Goal: Task Accomplishment & Management: Manage account settings

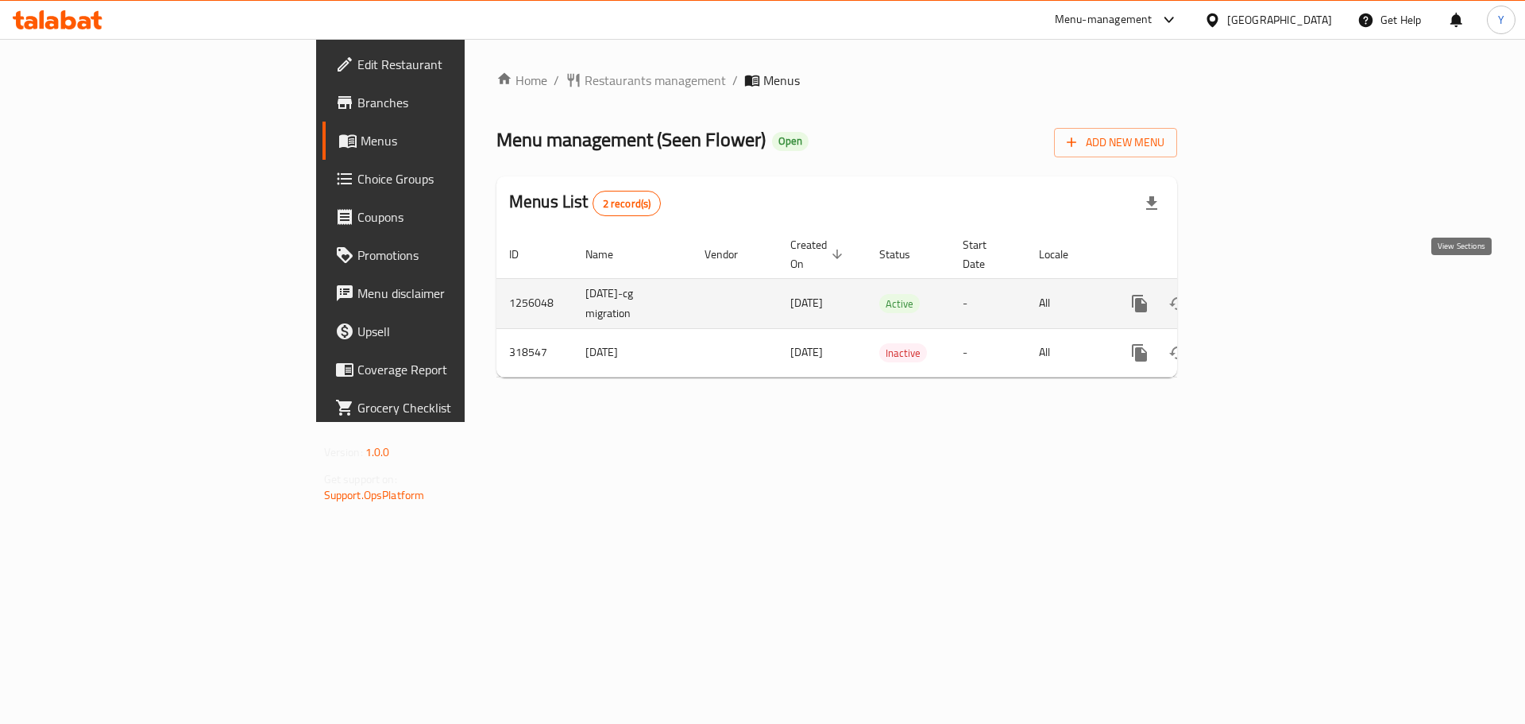
click at [1264, 294] on icon "enhanced table" at bounding box center [1254, 303] width 19 height 19
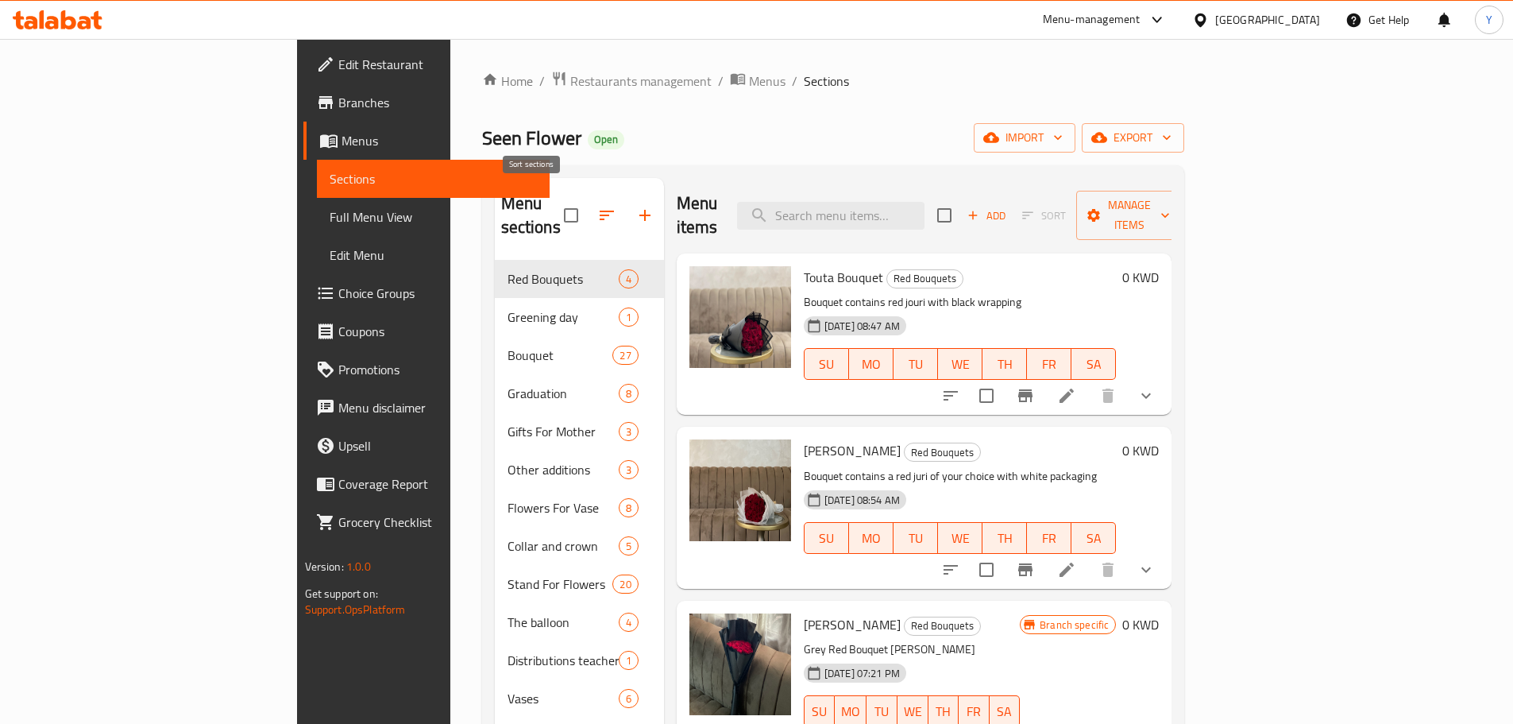
click at [597, 207] on icon "button" at bounding box center [606, 215] width 19 height 19
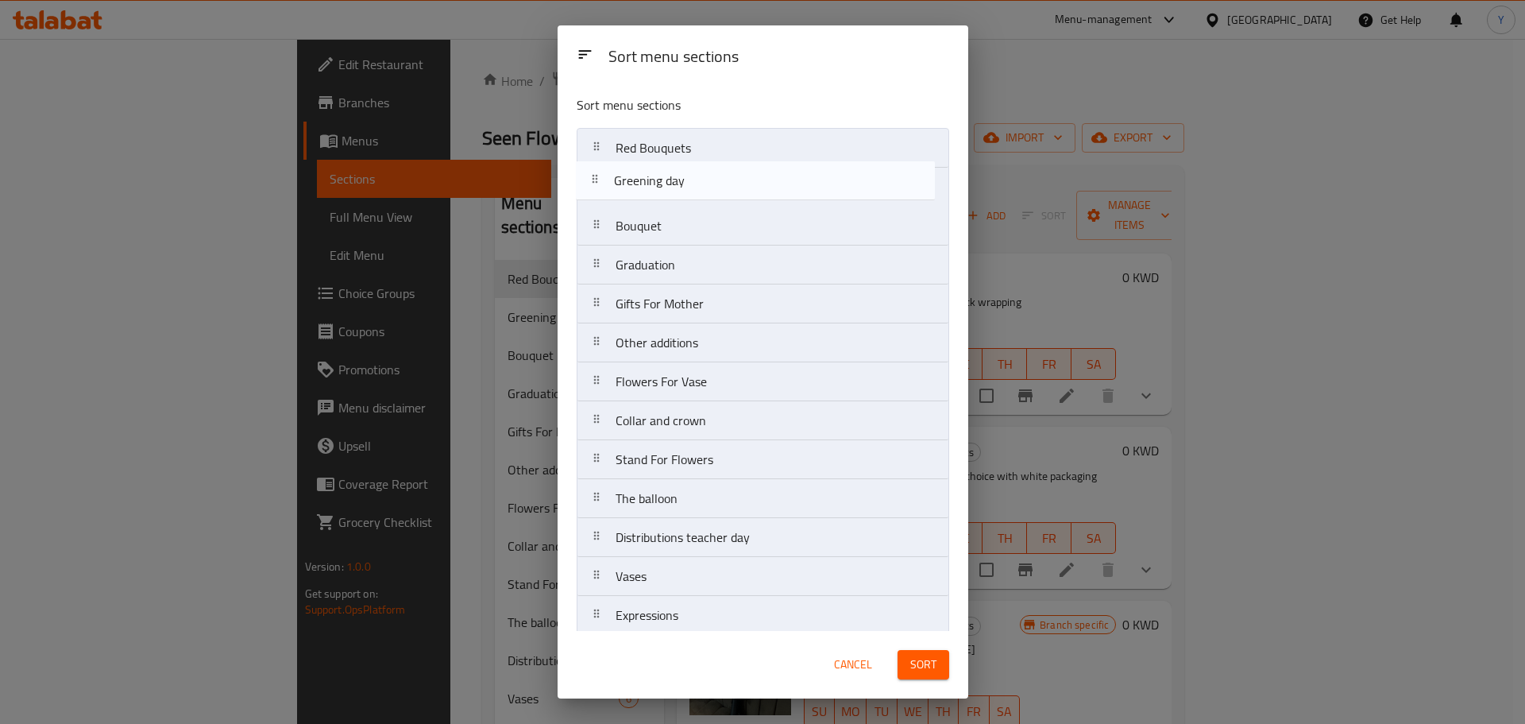
drag, startPoint x: 639, startPoint y: 178, endPoint x: 635, endPoint y: 137, distance: 41.5
click at [635, 137] on nav "Red Bouquets Greening day Bouquet Graduation Gifts For Mother Other additions F…" at bounding box center [763, 537] width 372 height 819
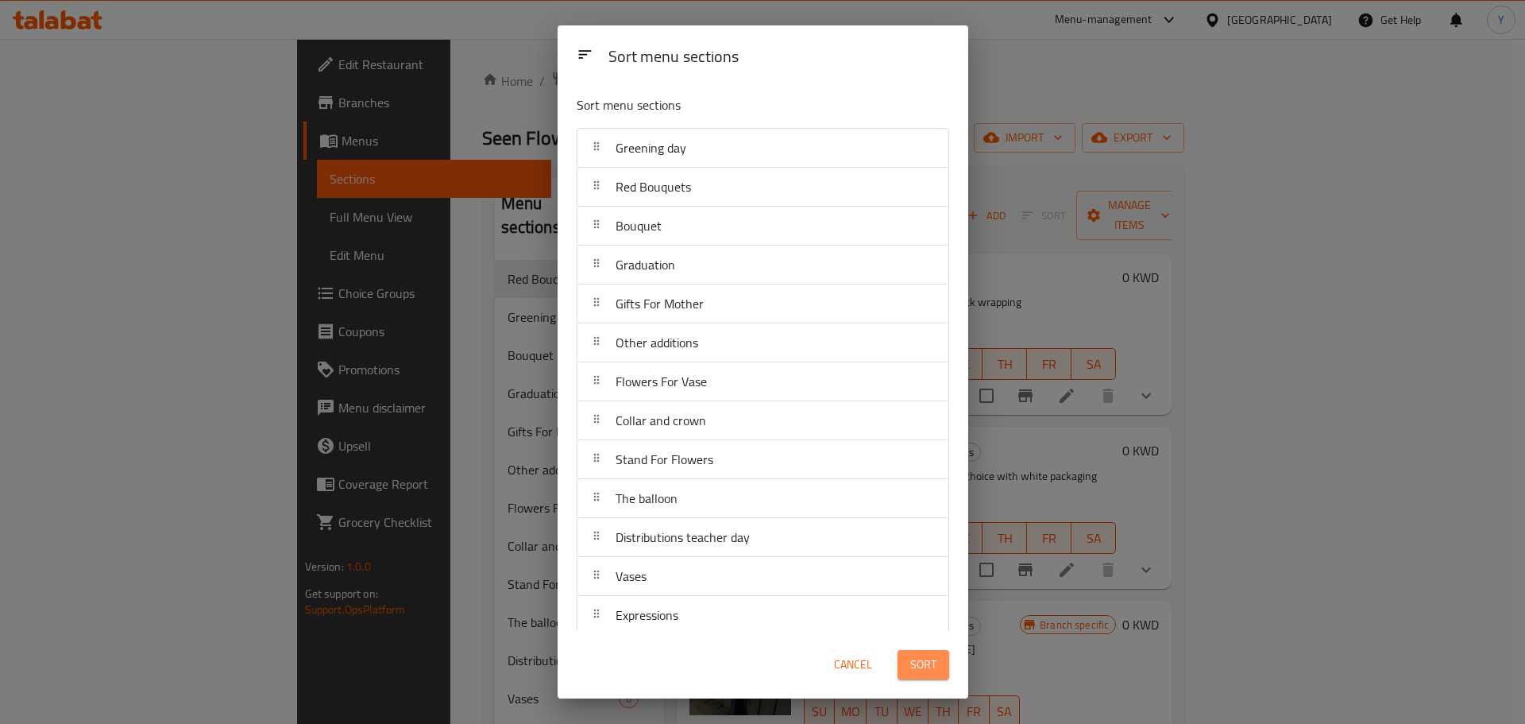
click at [913, 669] on button "Sort" at bounding box center [923, 664] width 52 height 29
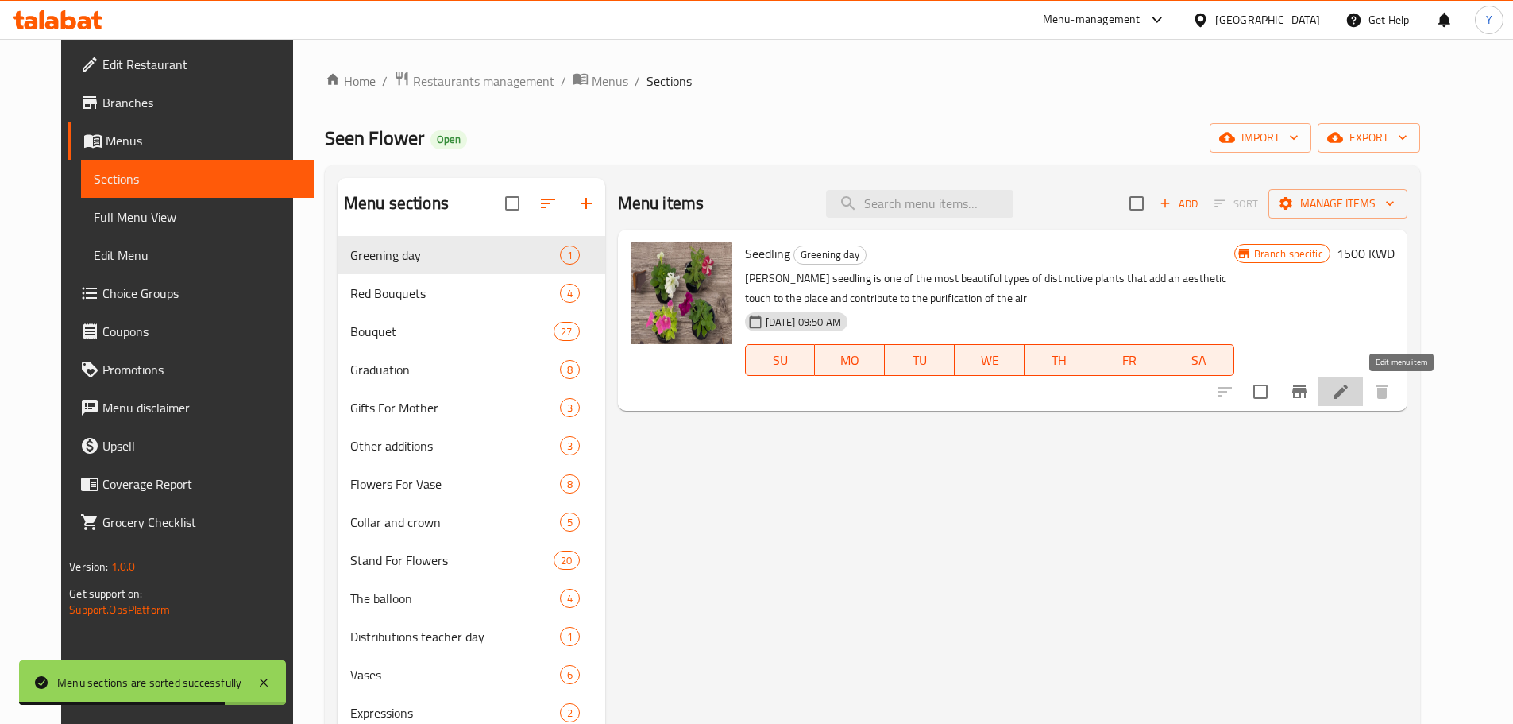
click at [1350, 398] on icon at bounding box center [1340, 391] width 19 height 19
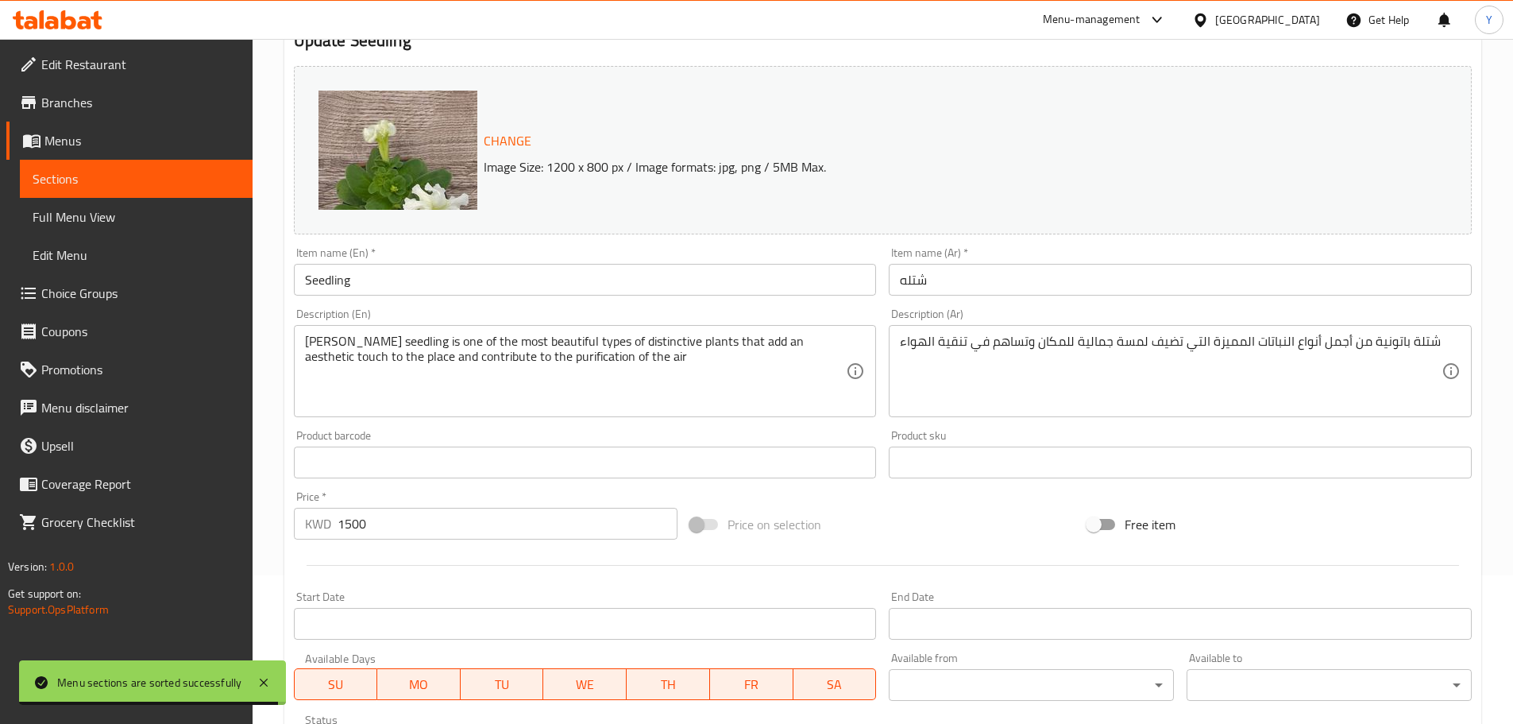
scroll to position [149, 0]
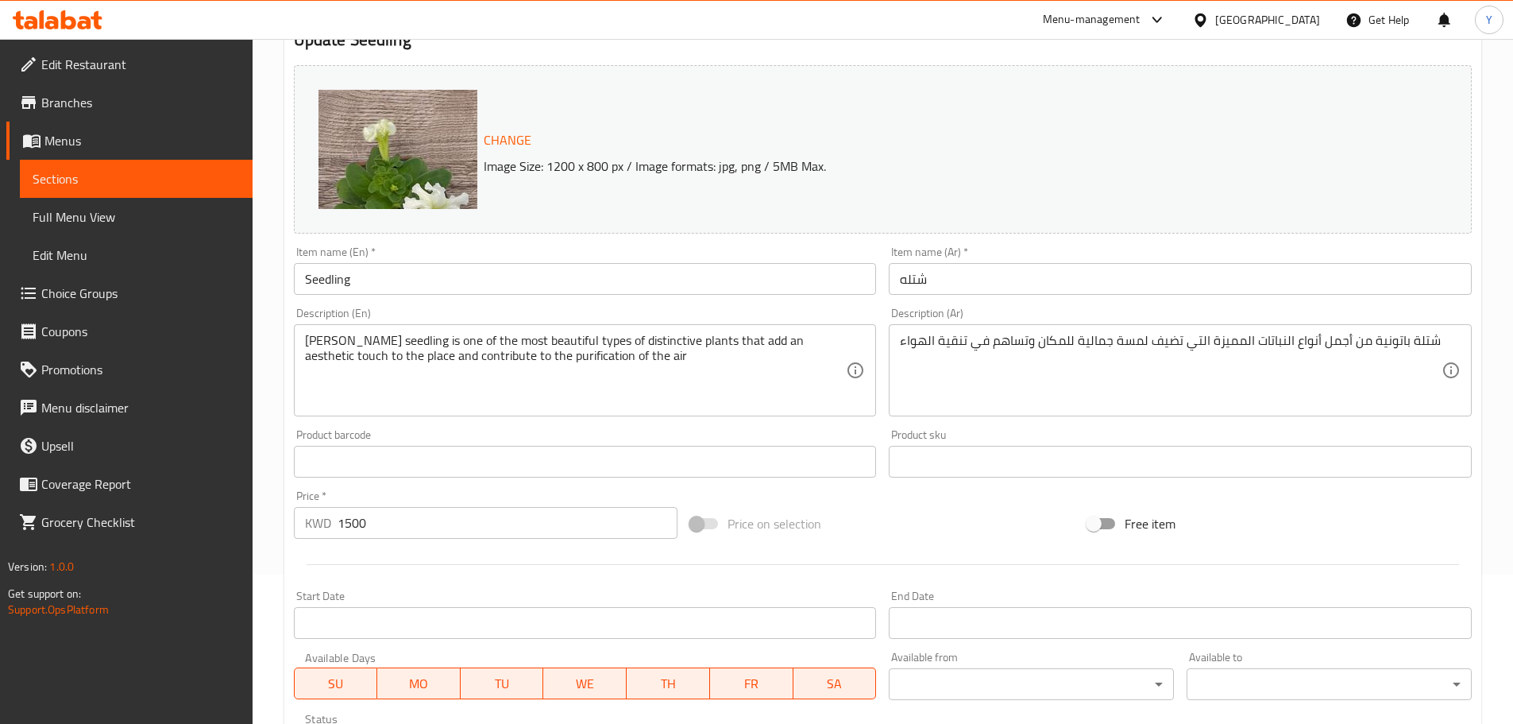
click at [345, 528] on input "1500" at bounding box center [508, 523] width 341 height 32
type input "1.500"
click at [460, 581] on div at bounding box center [883, 564] width 1191 height 39
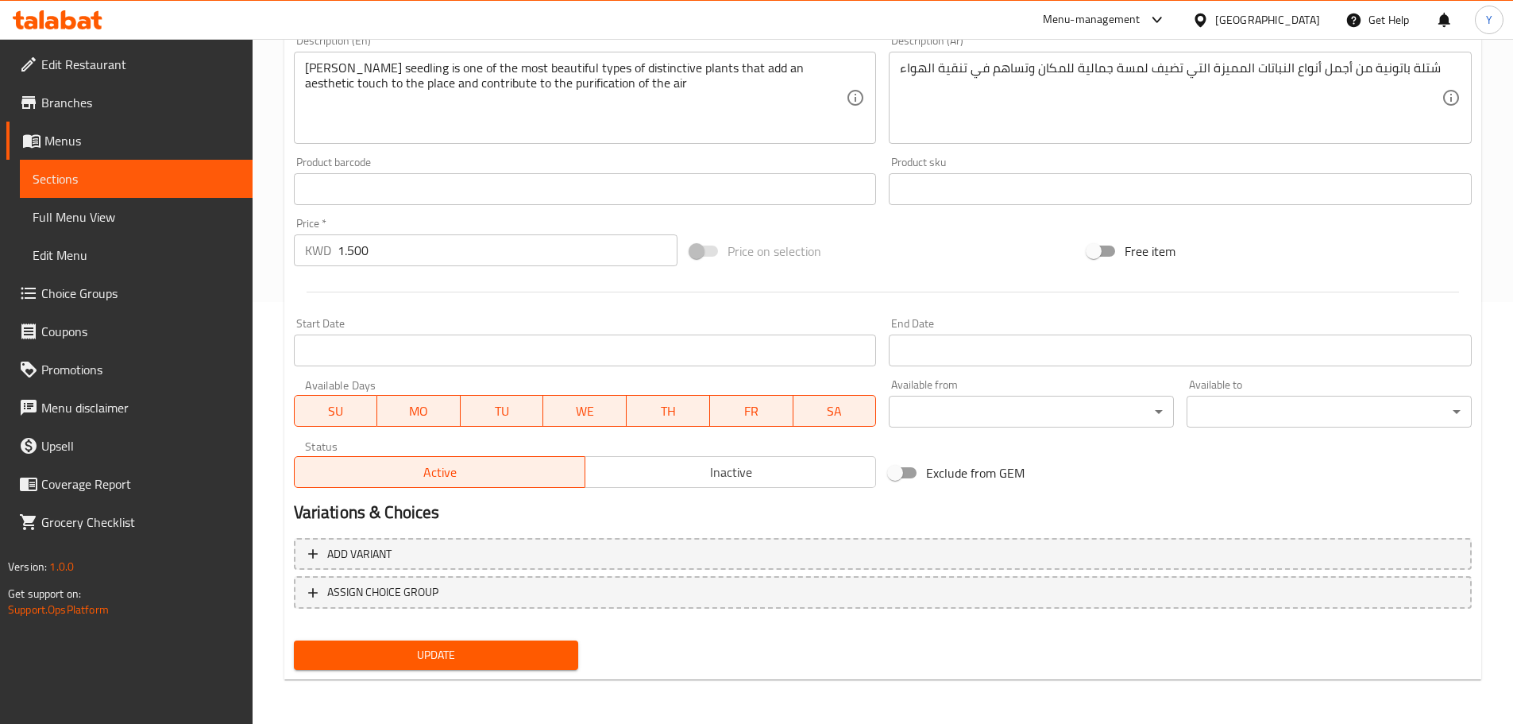
click at [439, 654] on span "Update" at bounding box center [437, 655] width 260 height 20
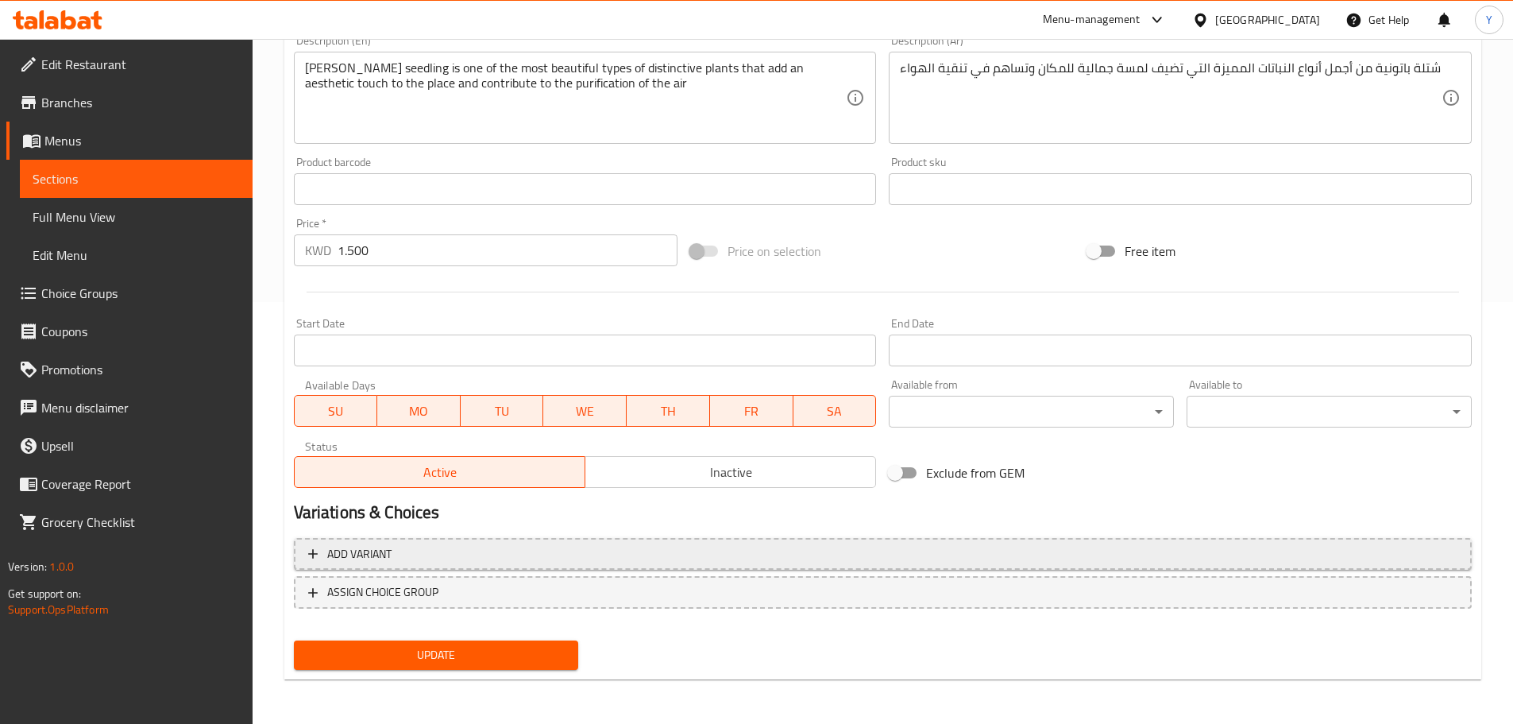
click at [455, 547] on span "Add variant" at bounding box center [882, 554] width 1149 height 20
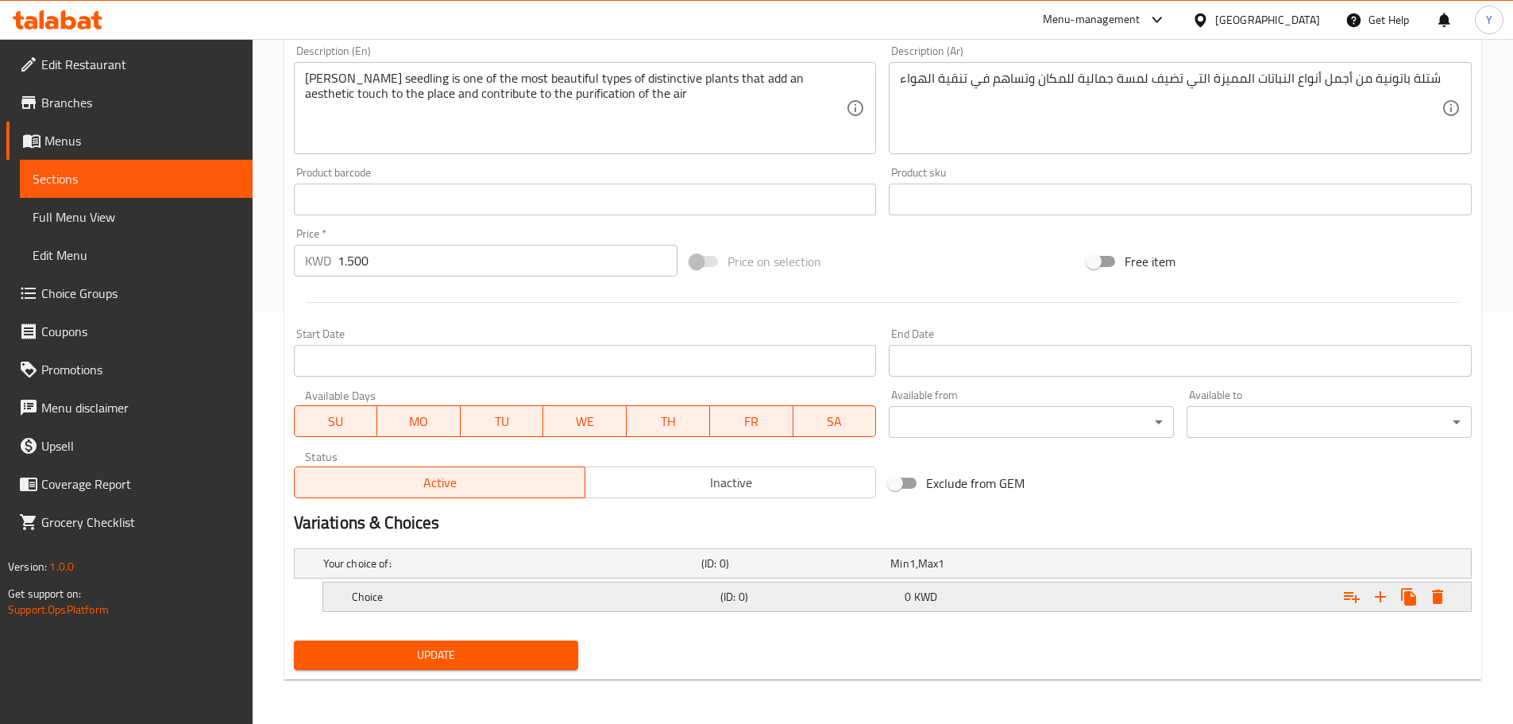
click at [484, 597] on h5 "Choice" at bounding box center [533, 597] width 362 height 16
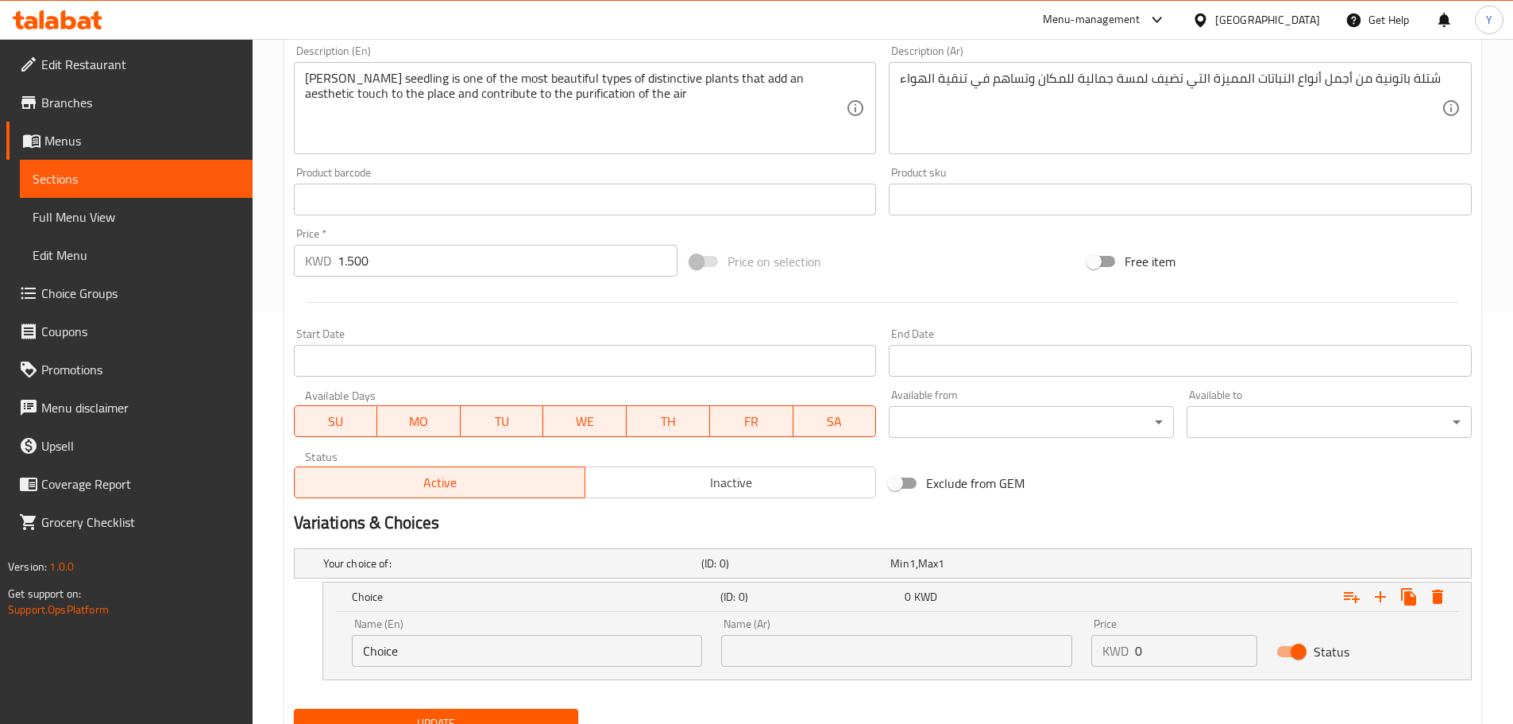
click at [1168, 654] on input "0" at bounding box center [1196, 651] width 122 height 32
click at [1444, 600] on icon "Expand" at bounding box center [1437, 596] width 19 height 19
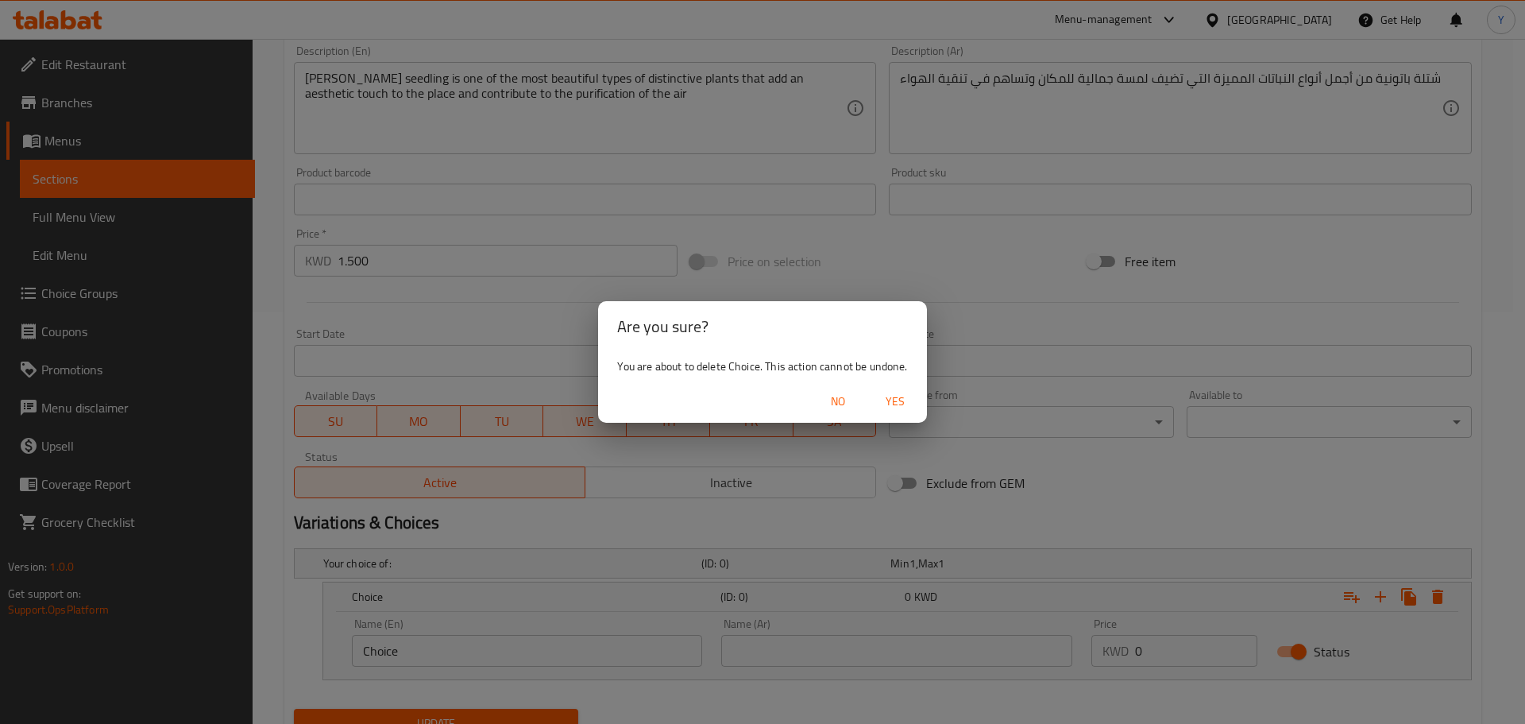
click at [902, 400] on span "Yes" at bounding box center [895, 402] width 38 height 20
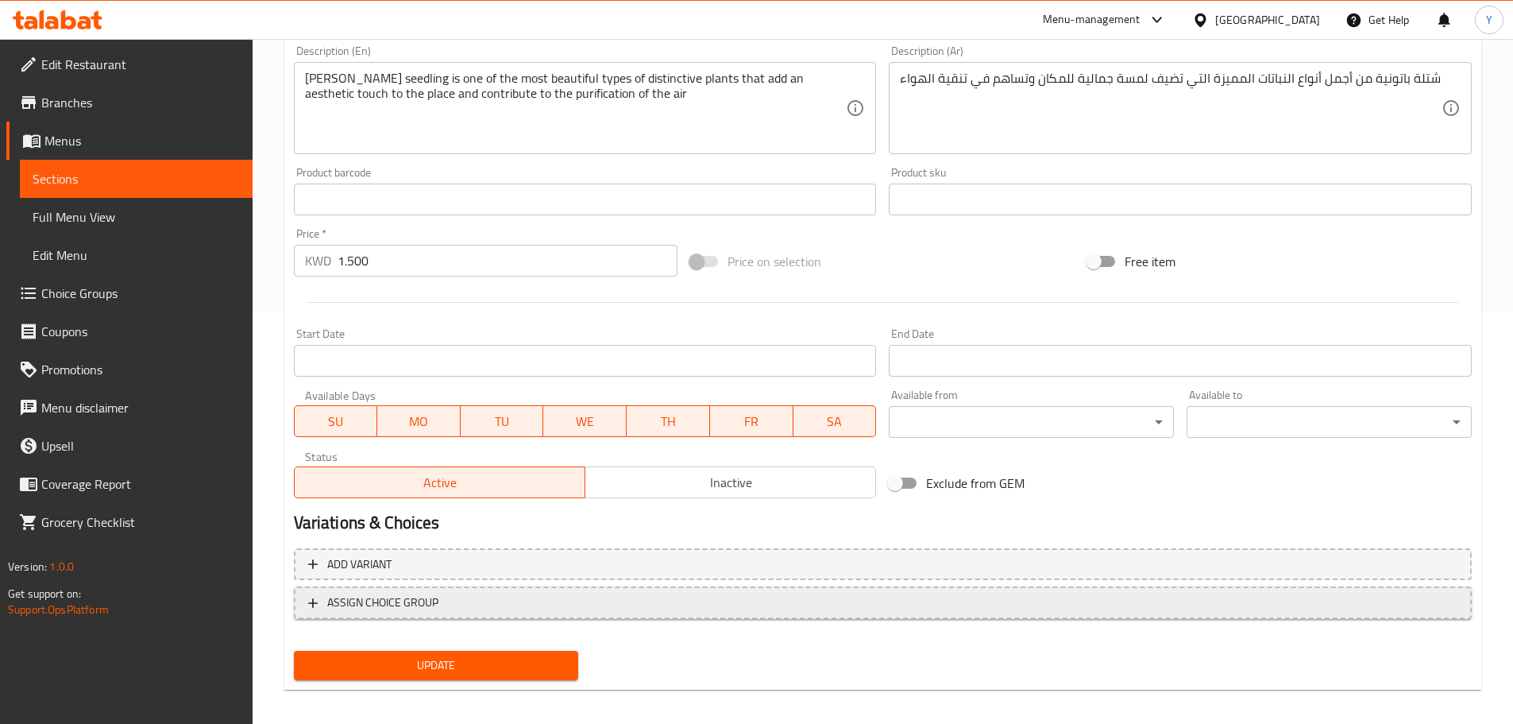
click at [393, 615] on button "ASSIGN CHOICE GROUP" at bounding box center [883, 602] width 1178 height 33
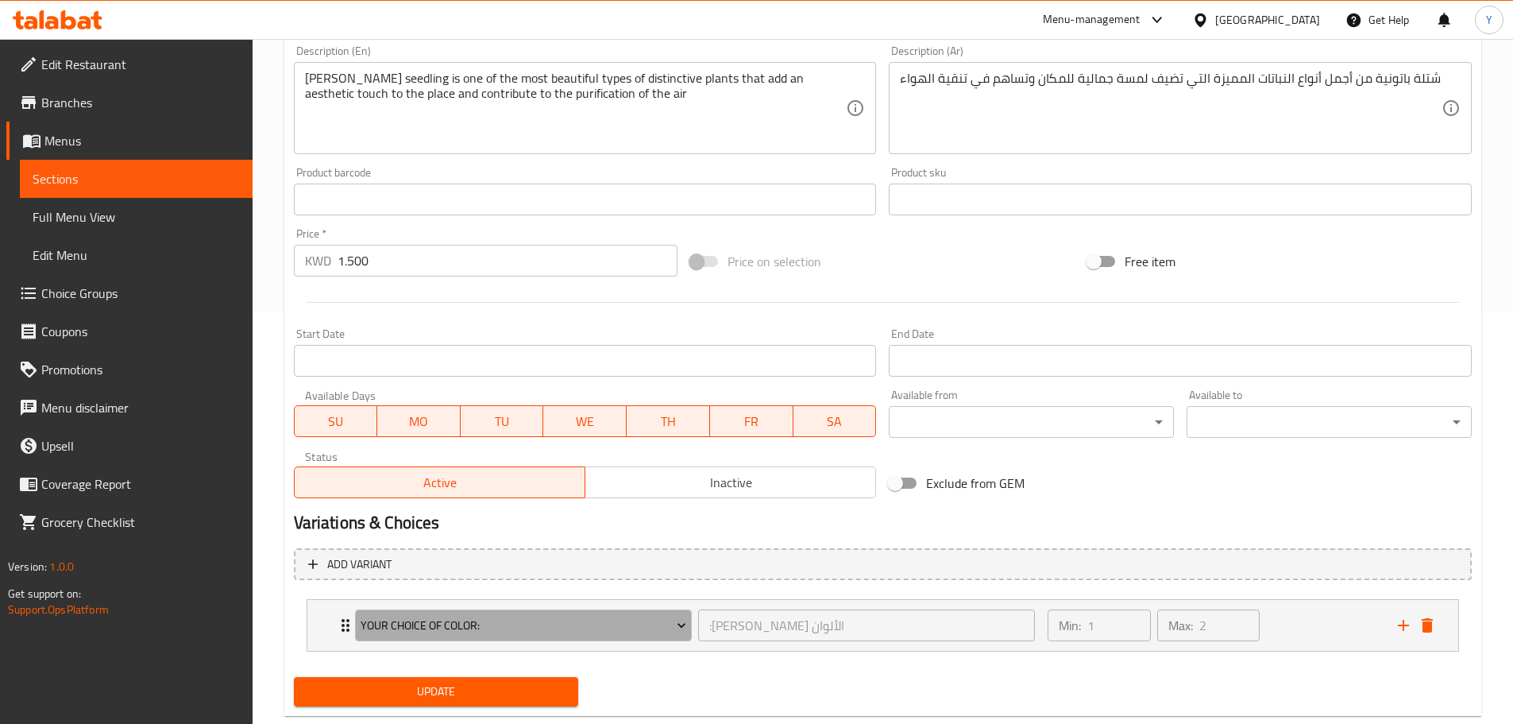
click at [393, 616] on span "Your choice of color:" at bounding box center [524, 626] width 326 height 20
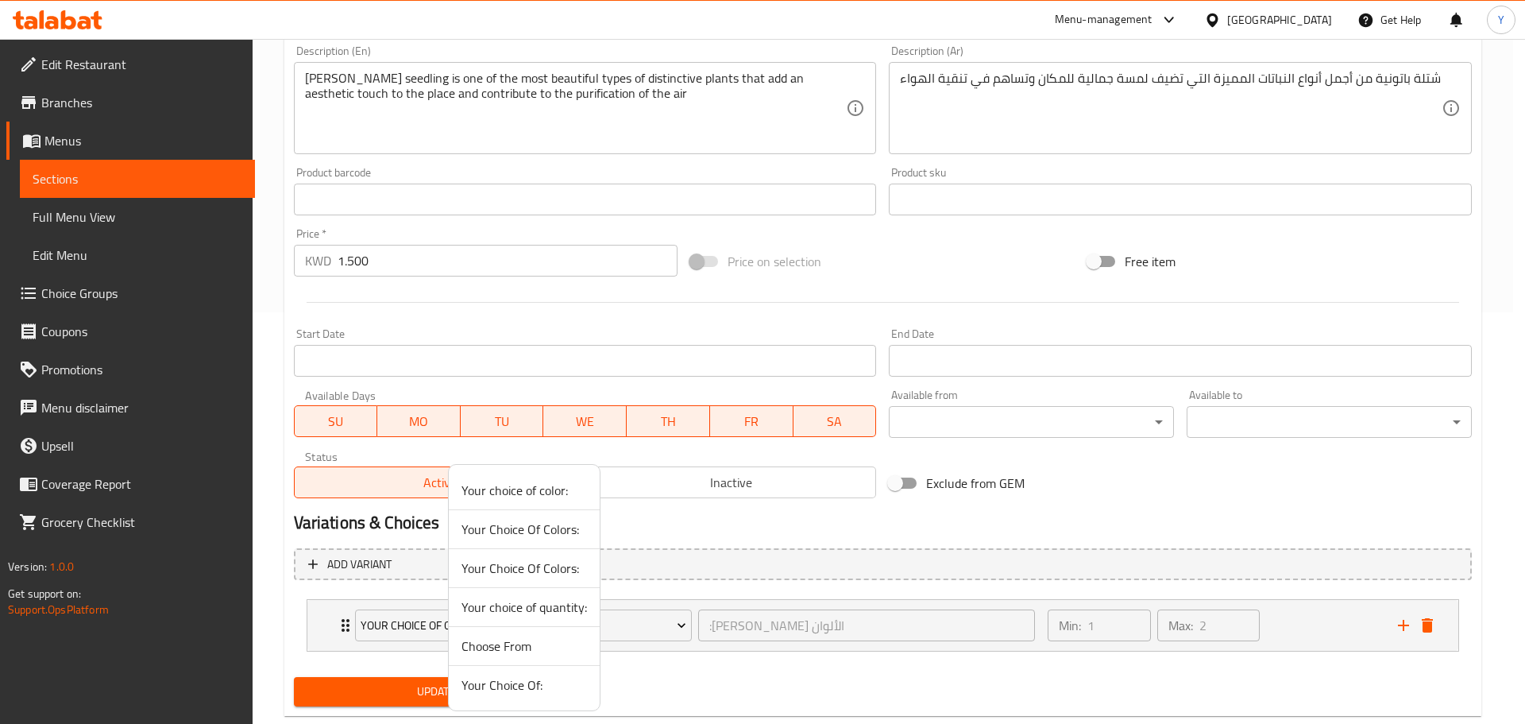
click at [316, 627] on div at bounding box center [762, 362] width 1525 height 724
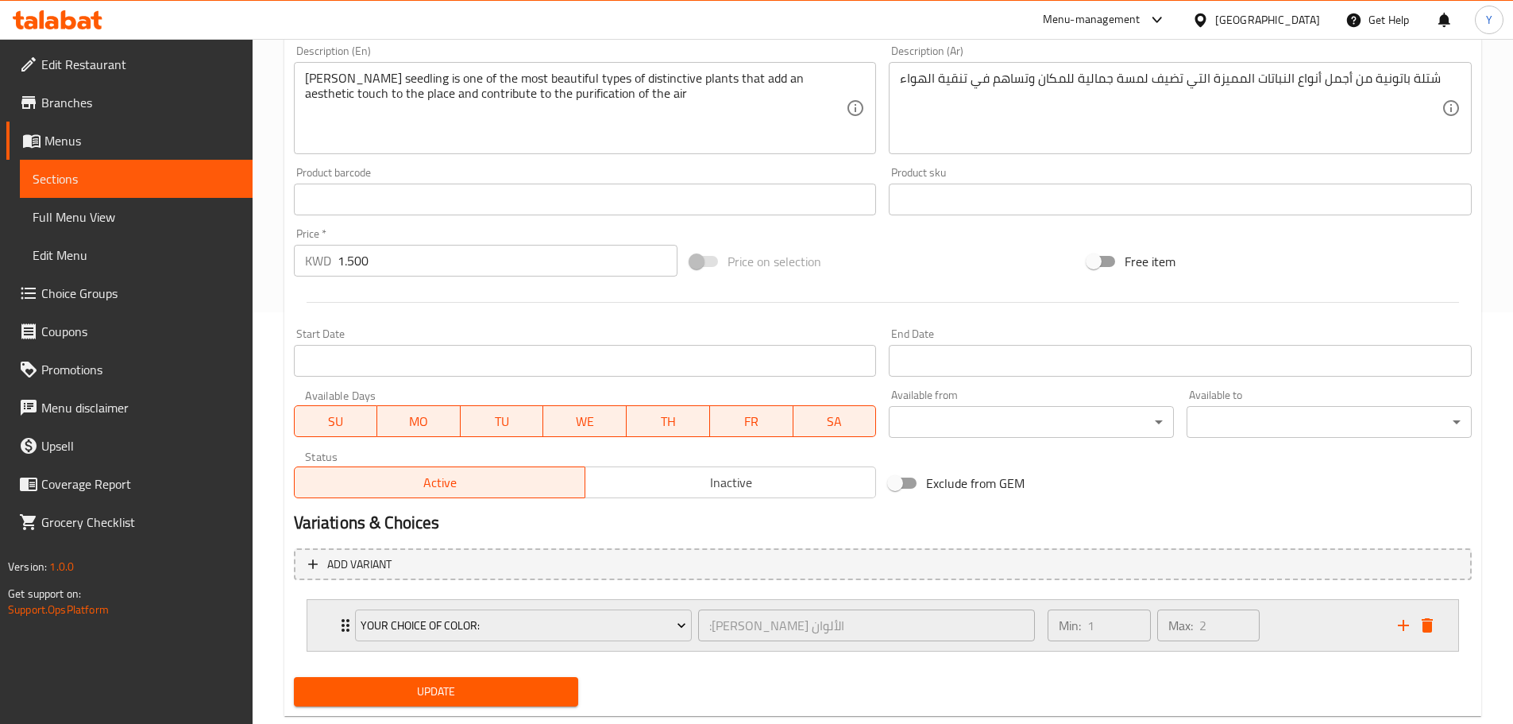
click at [337, 626] on icon "Expand" at bounding box center [345, 625] width 19 height 19
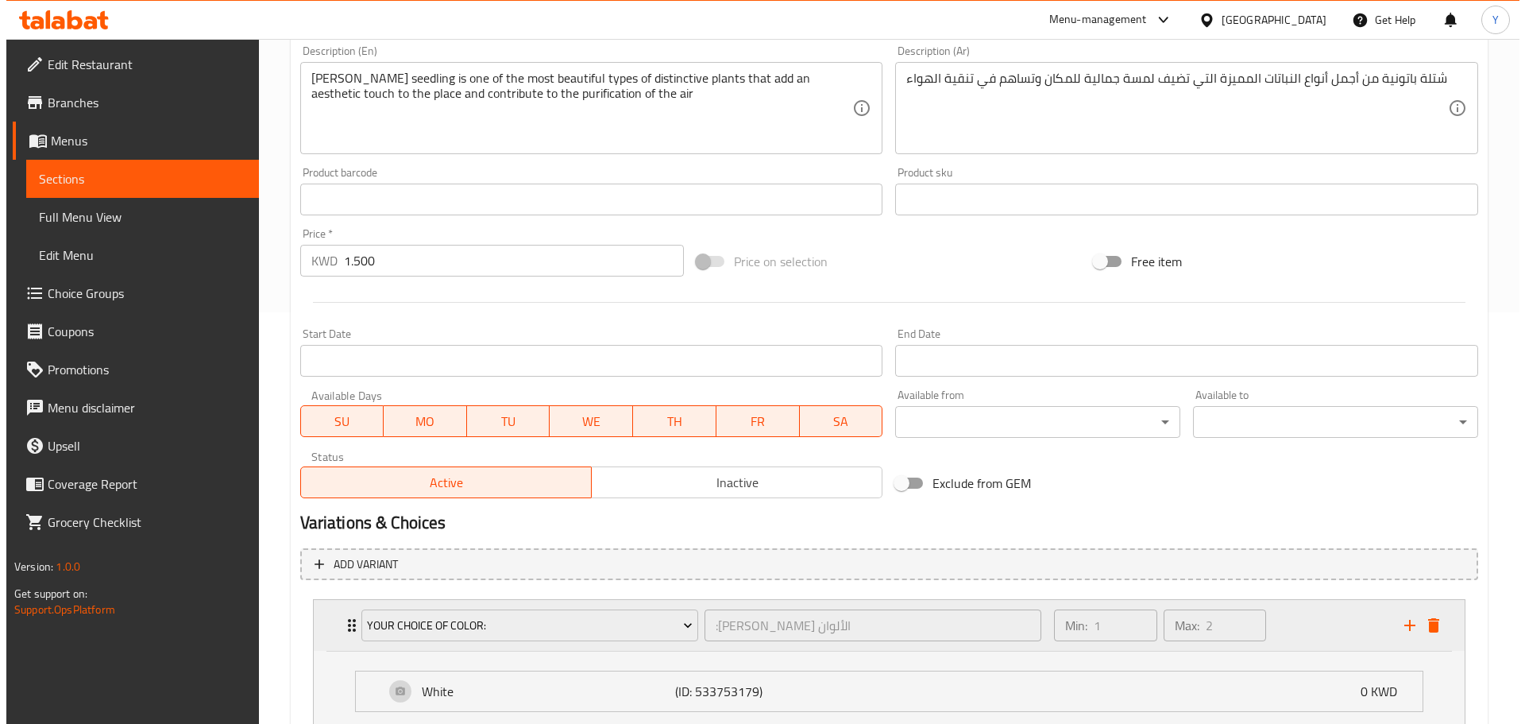
scroll to position [589, 0]
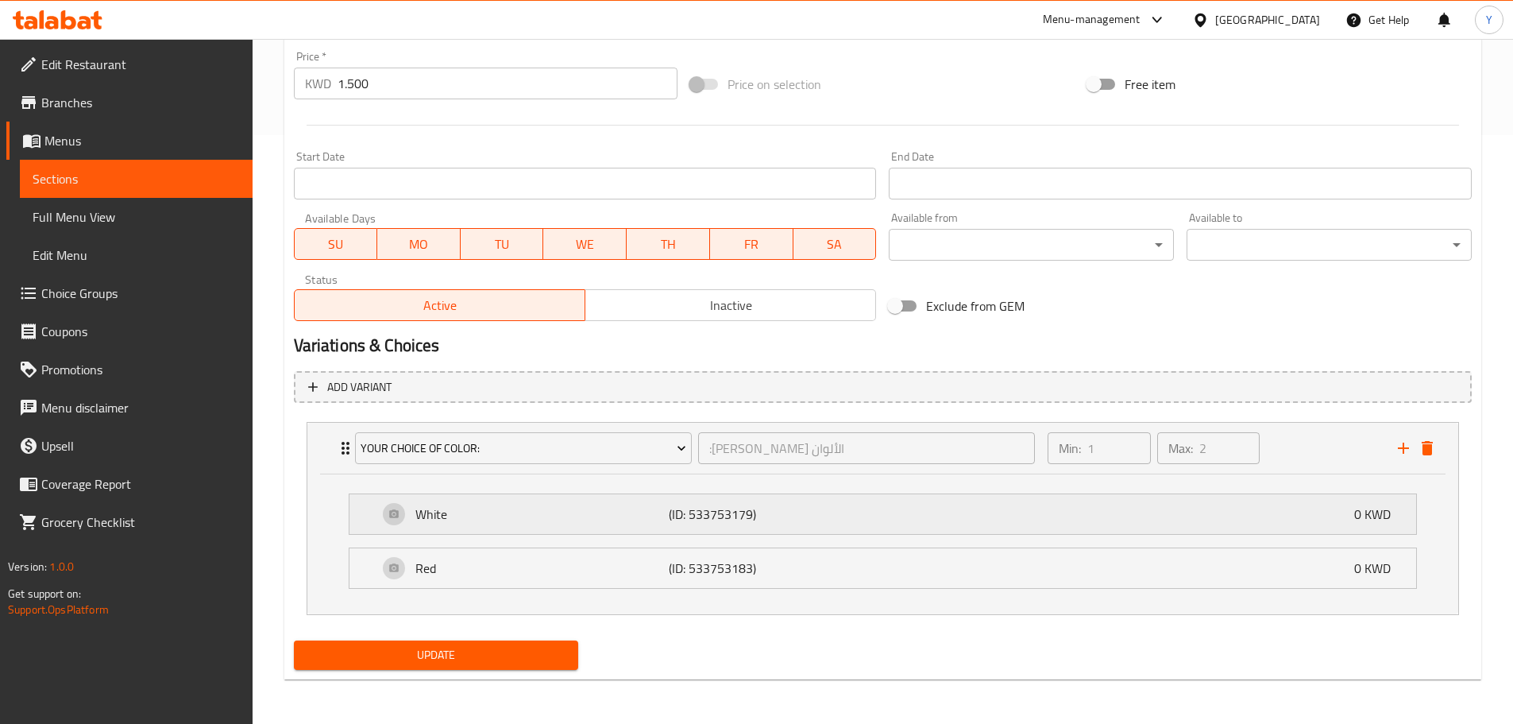
click at [519, 512] on p "White" at bounding box center [542, 513] width 254 height 19
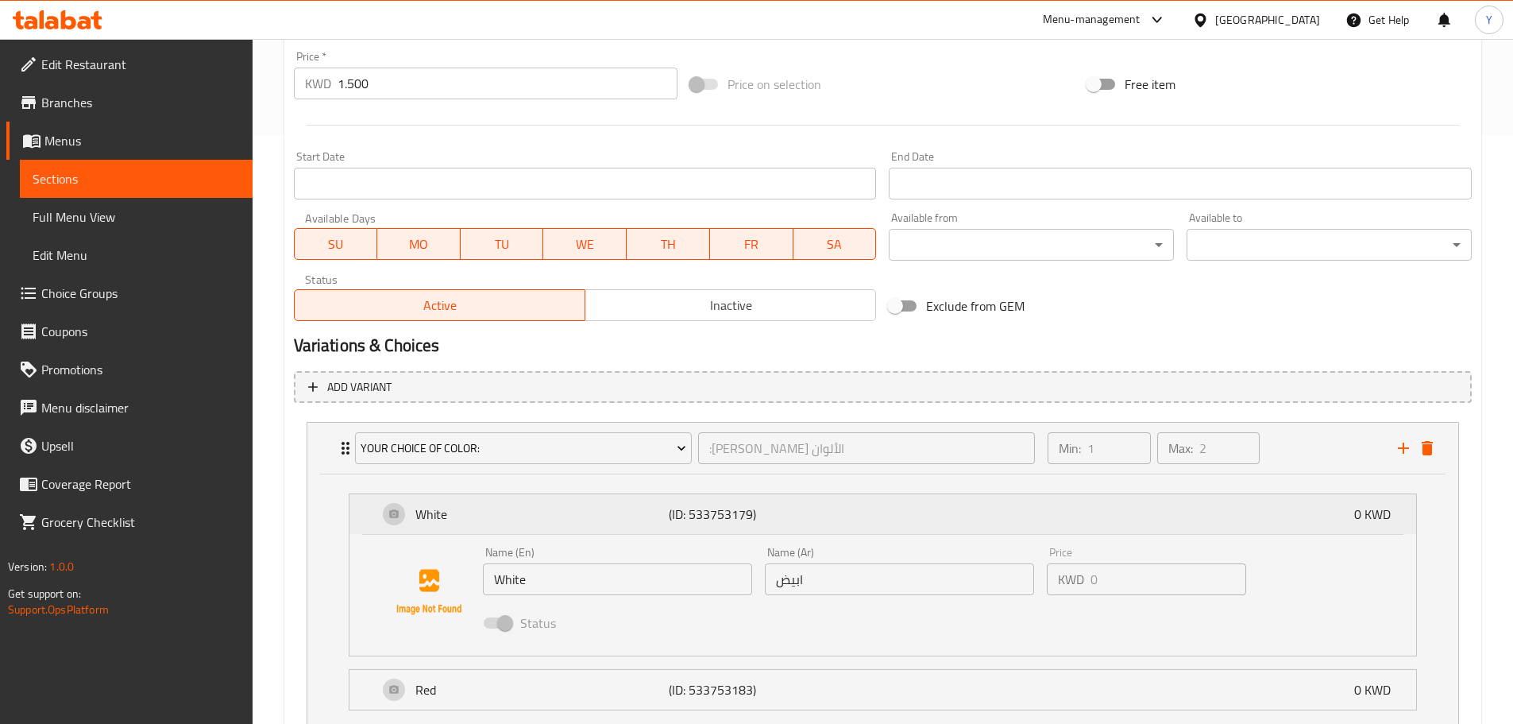
click at [499, 507] on p "White" at bounding box center [542, 513] width 254 height 19
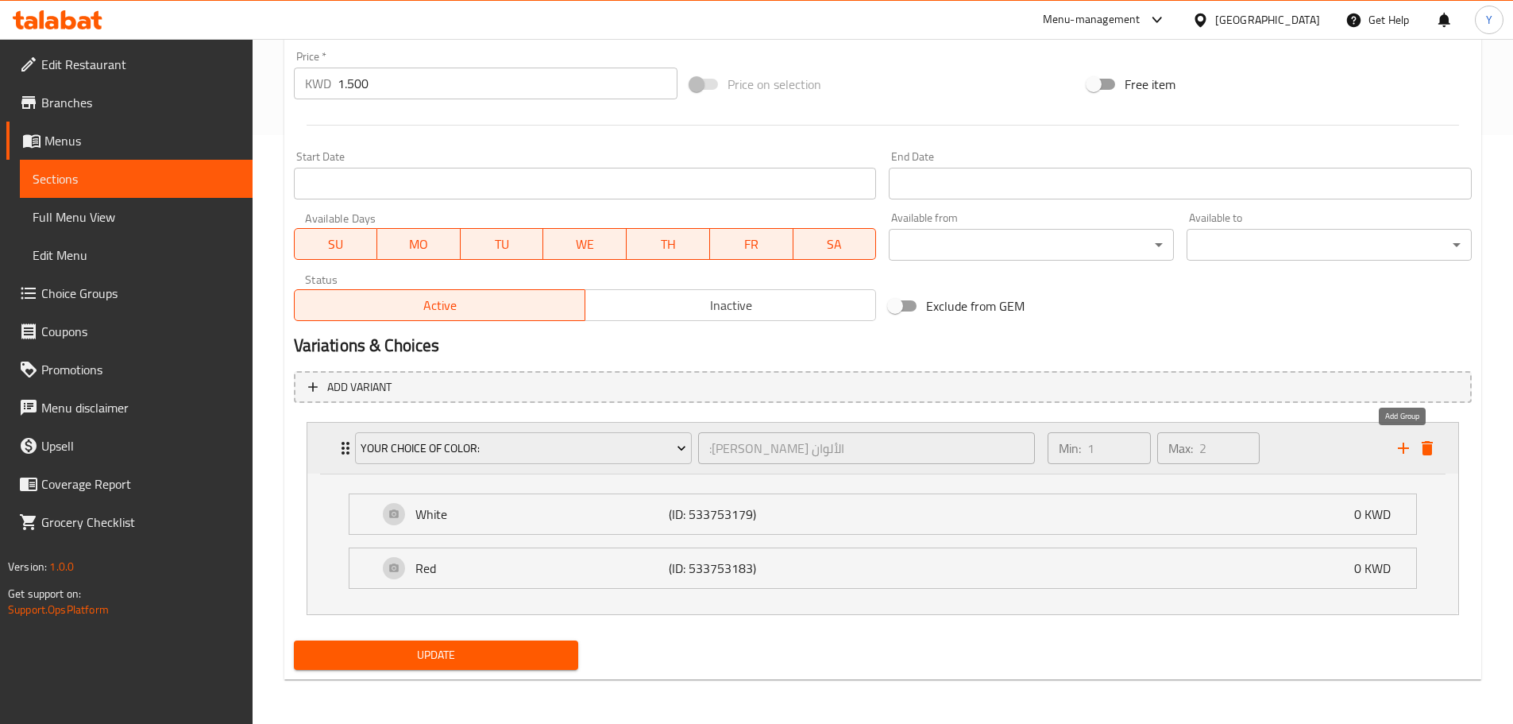
click at [1405, 442] on icon "add" at bounding box center [1403, 447] width 19 height 19
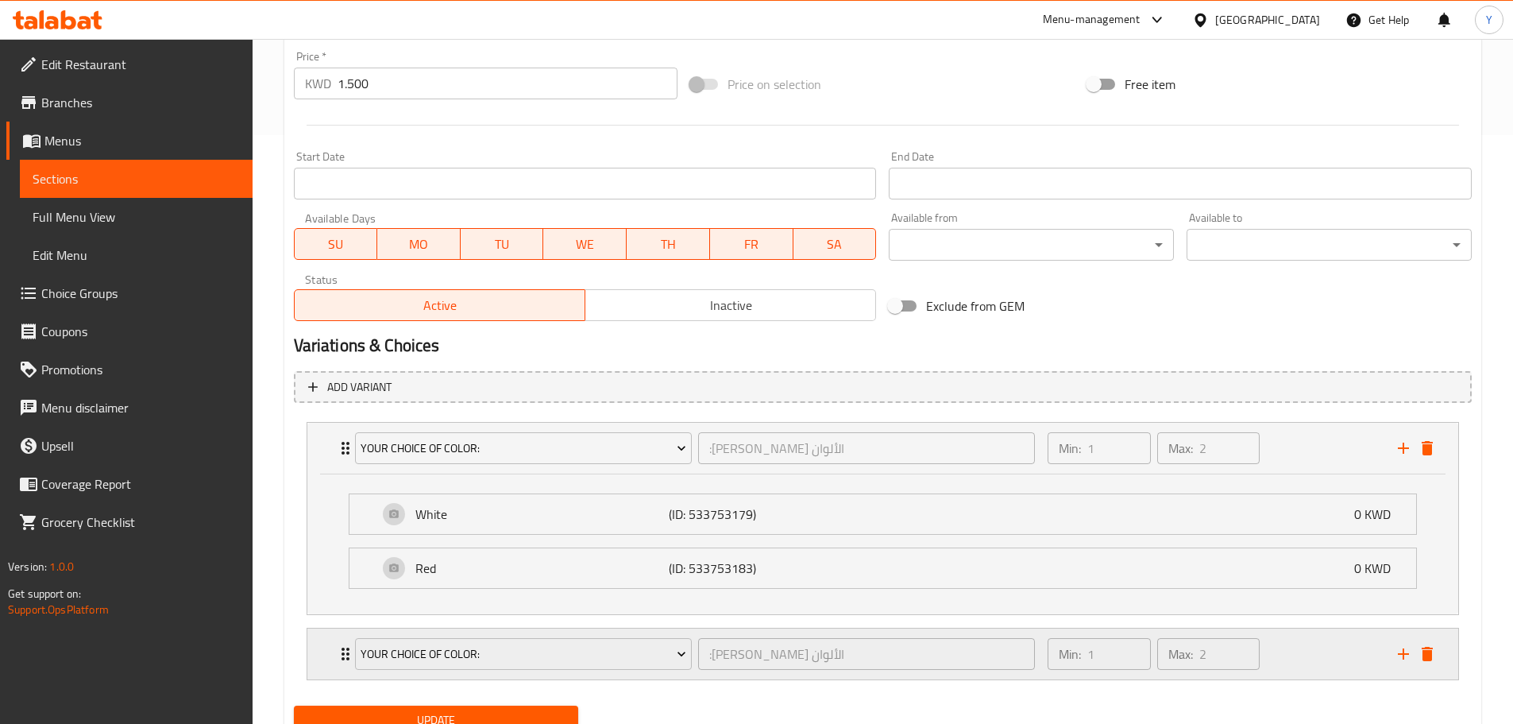
click at [1426, 654] on icon "delete" at bounding box center [1427, 654] width 11 height 14
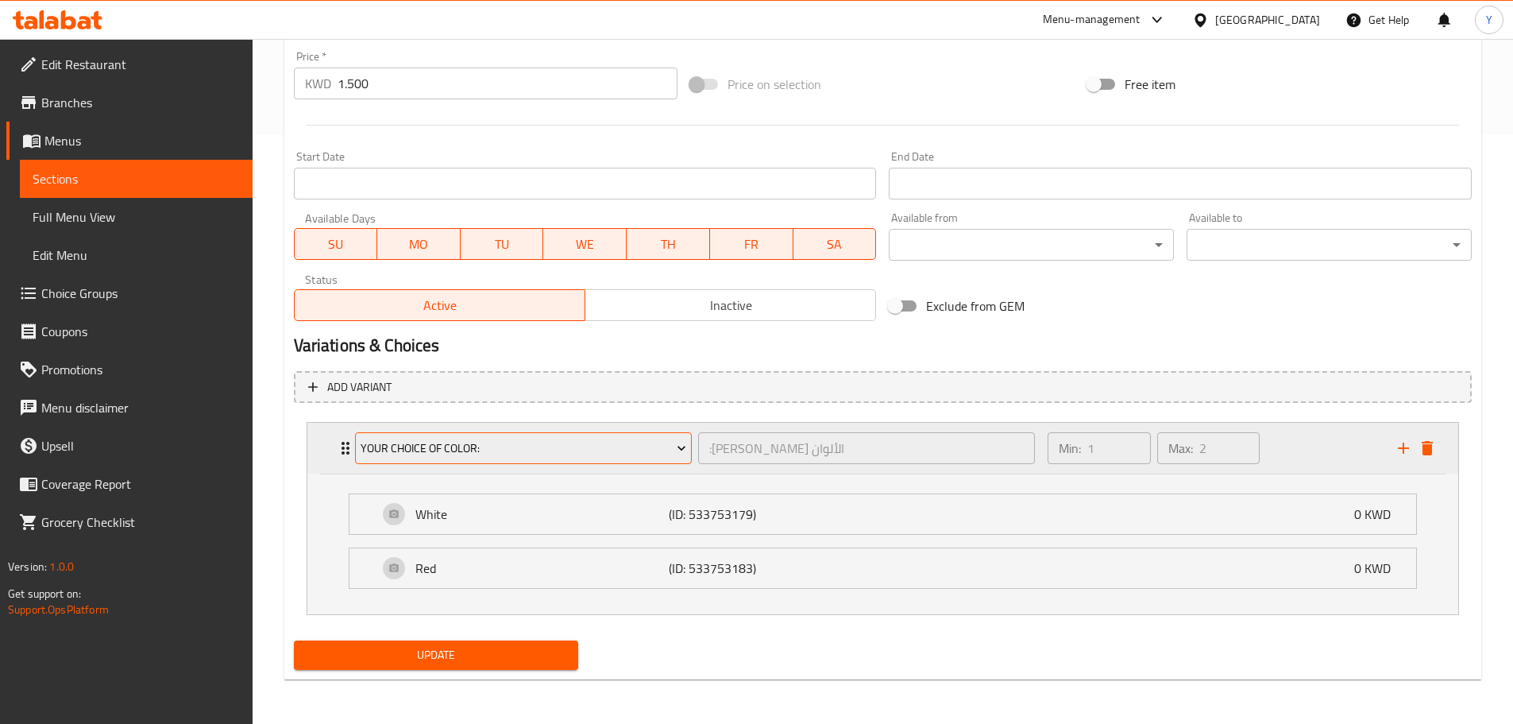
click at [419, 434] on button "Your choice of color:" at bounding box center [523, 448] width 337 height 32
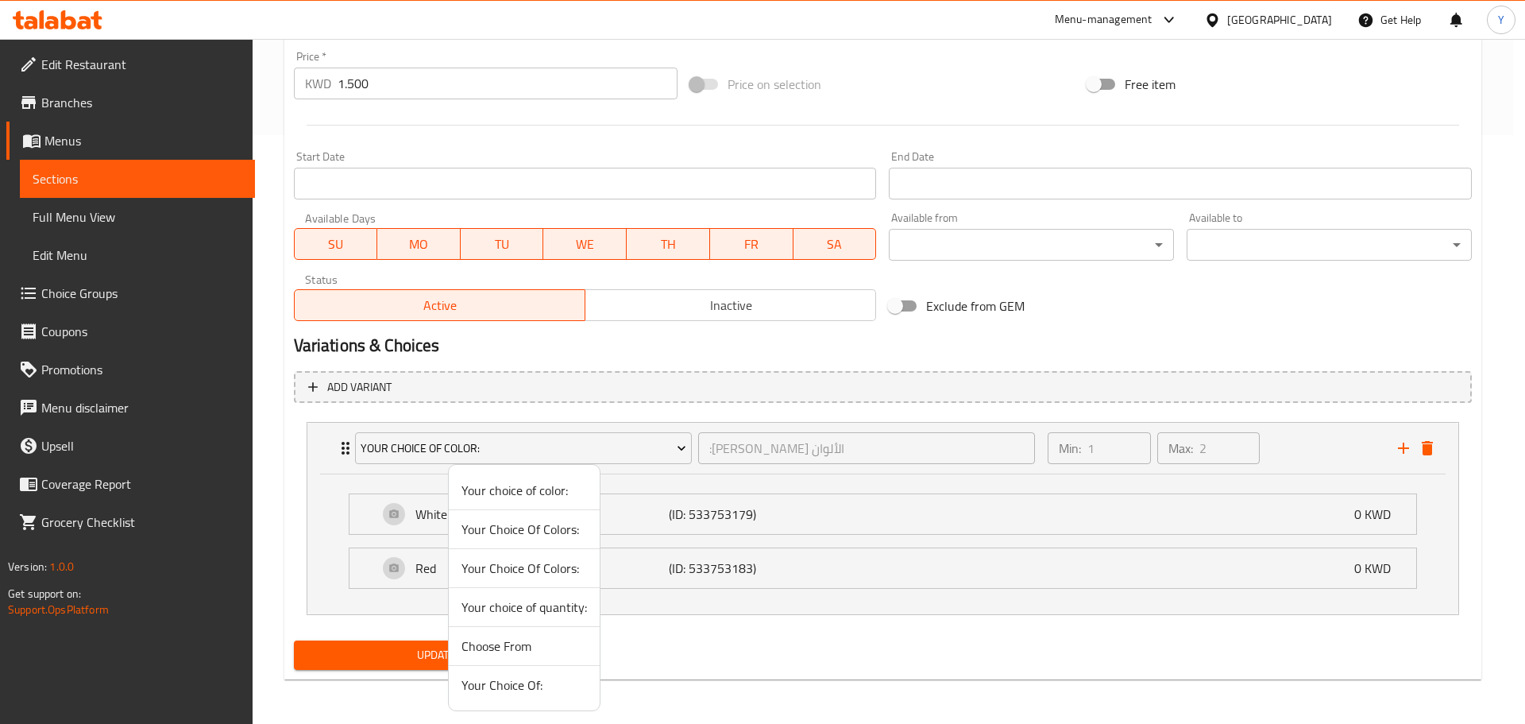
click at [537, 527] on span "Your Choice Of Colors:" at bounding box center [523, 528] width 125 height 19
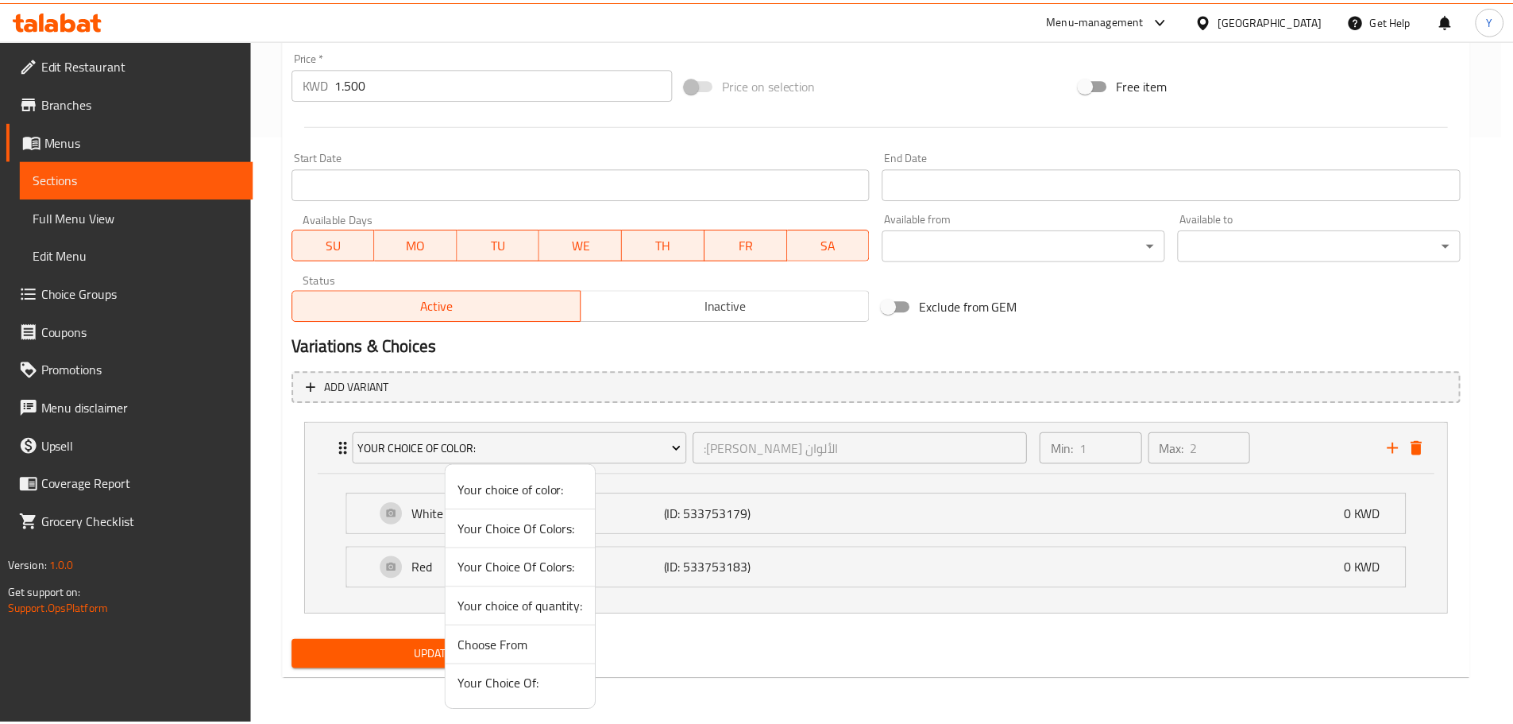
scroll to position [448, 0]
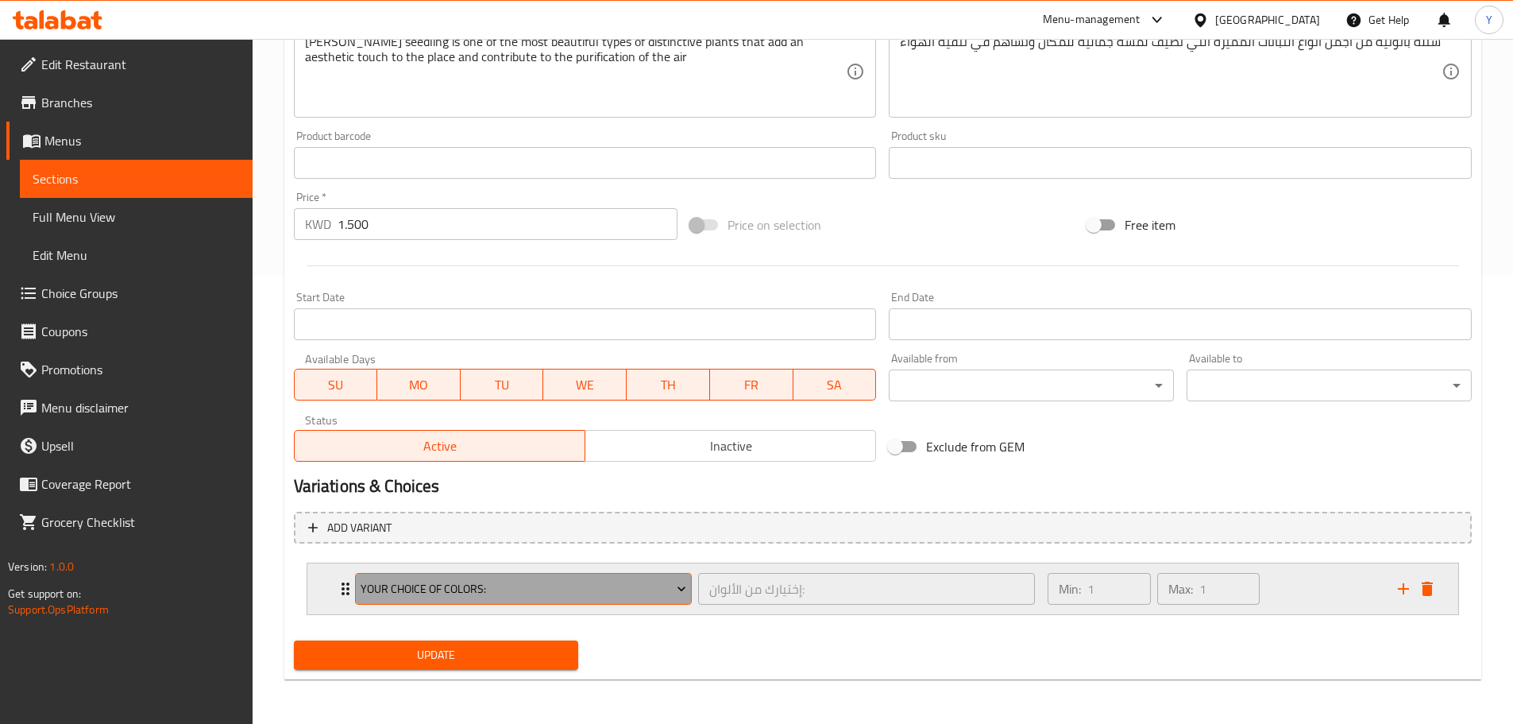
click at [542, 600] on button "Your Choice Of Colors:" at bounding box center [523, 589] width 337 height 32
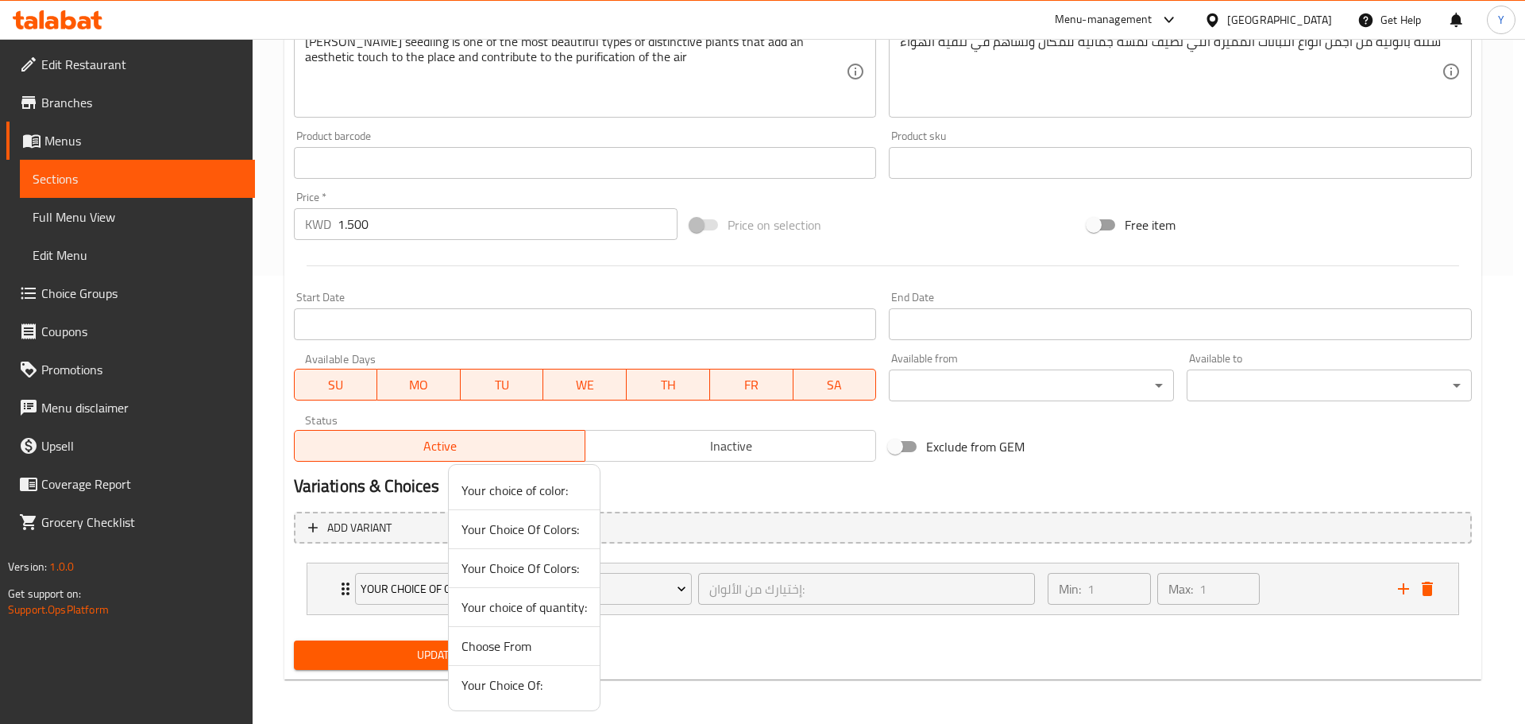
click at [350, 589] on div at bounding box center [762, 362] width 1525 height 724
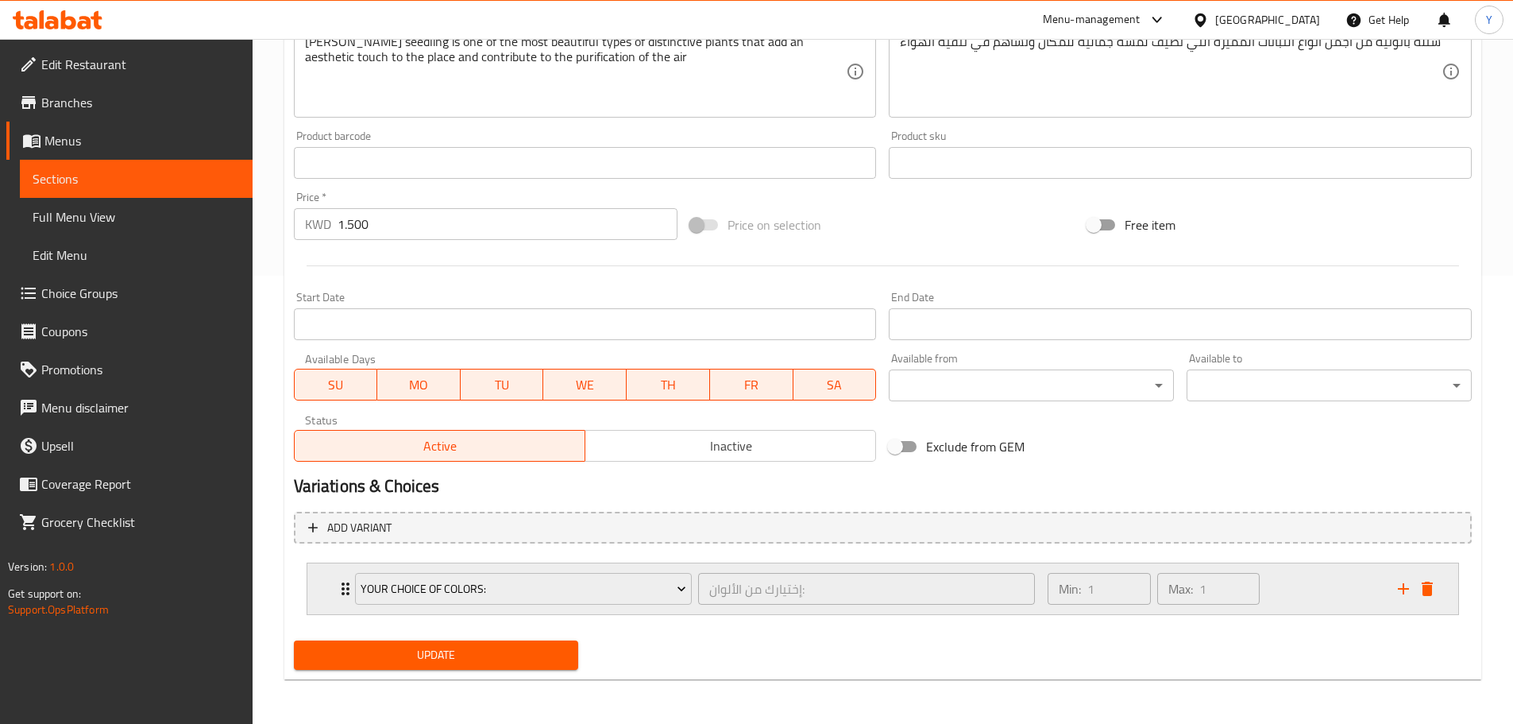
click at [346, 587] on div "Your Choice Of Colors: إختيارك من الألوان: ​" at bounding box center [695, 588] width 700 height 51
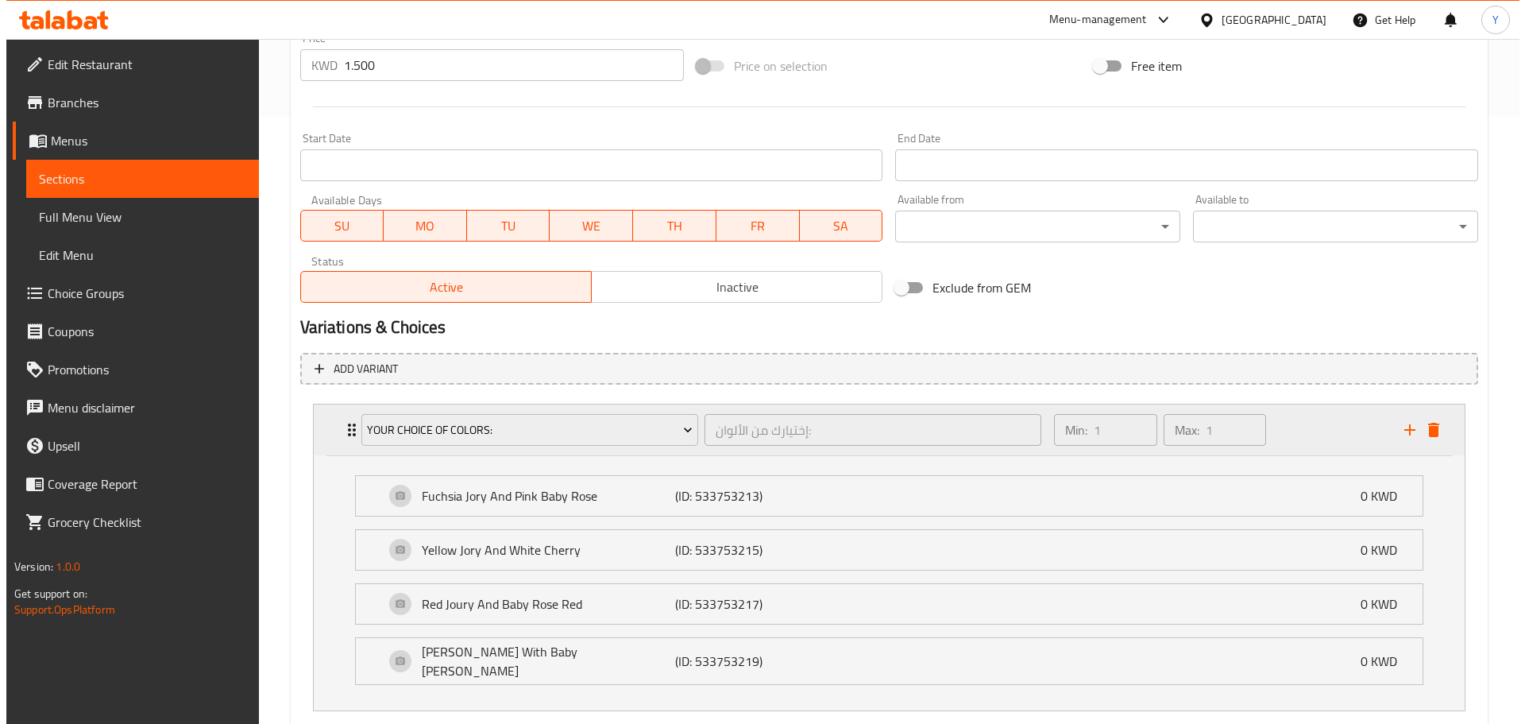
scroll to position [697, 0]
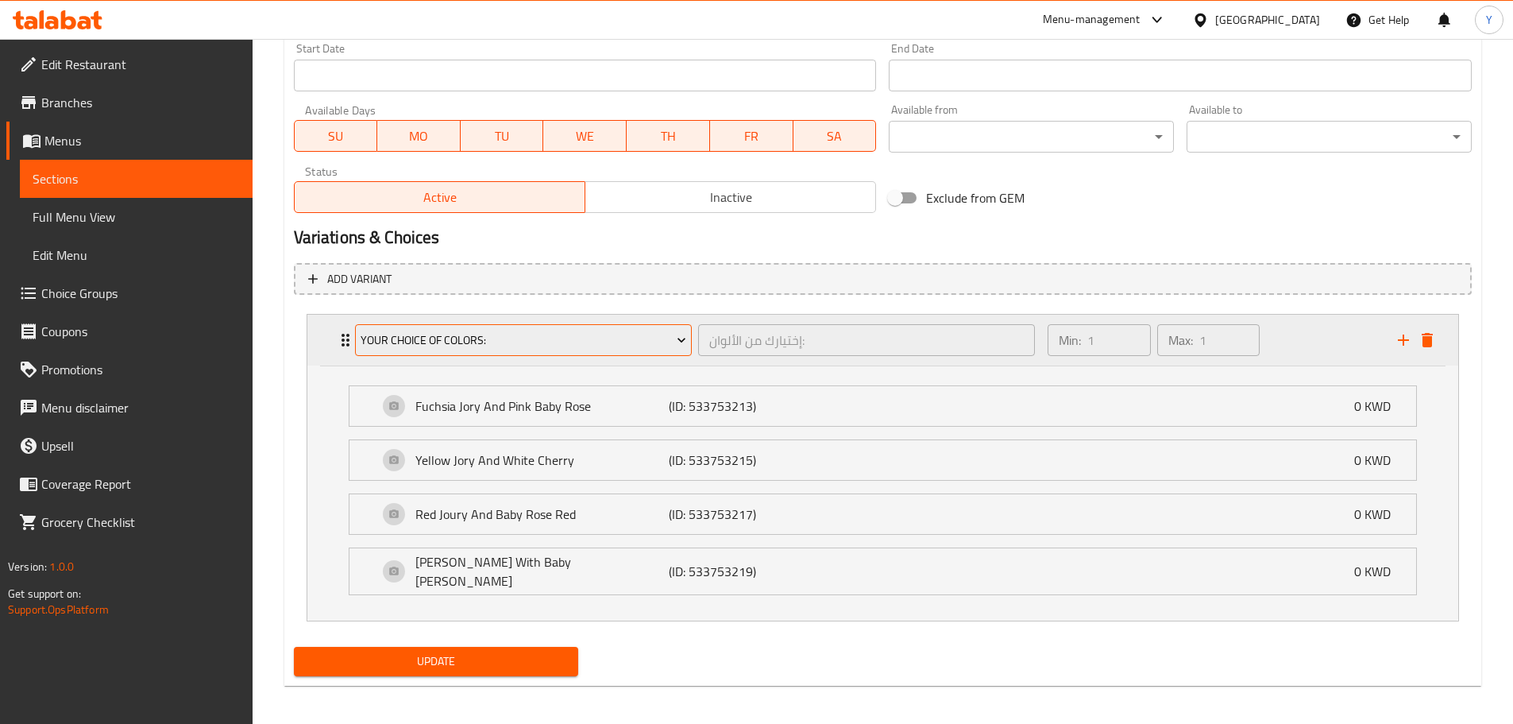
click at [476, 334] on span "Your Choice Of Colors:" at bounding box center [524, 340] width 326 height 20
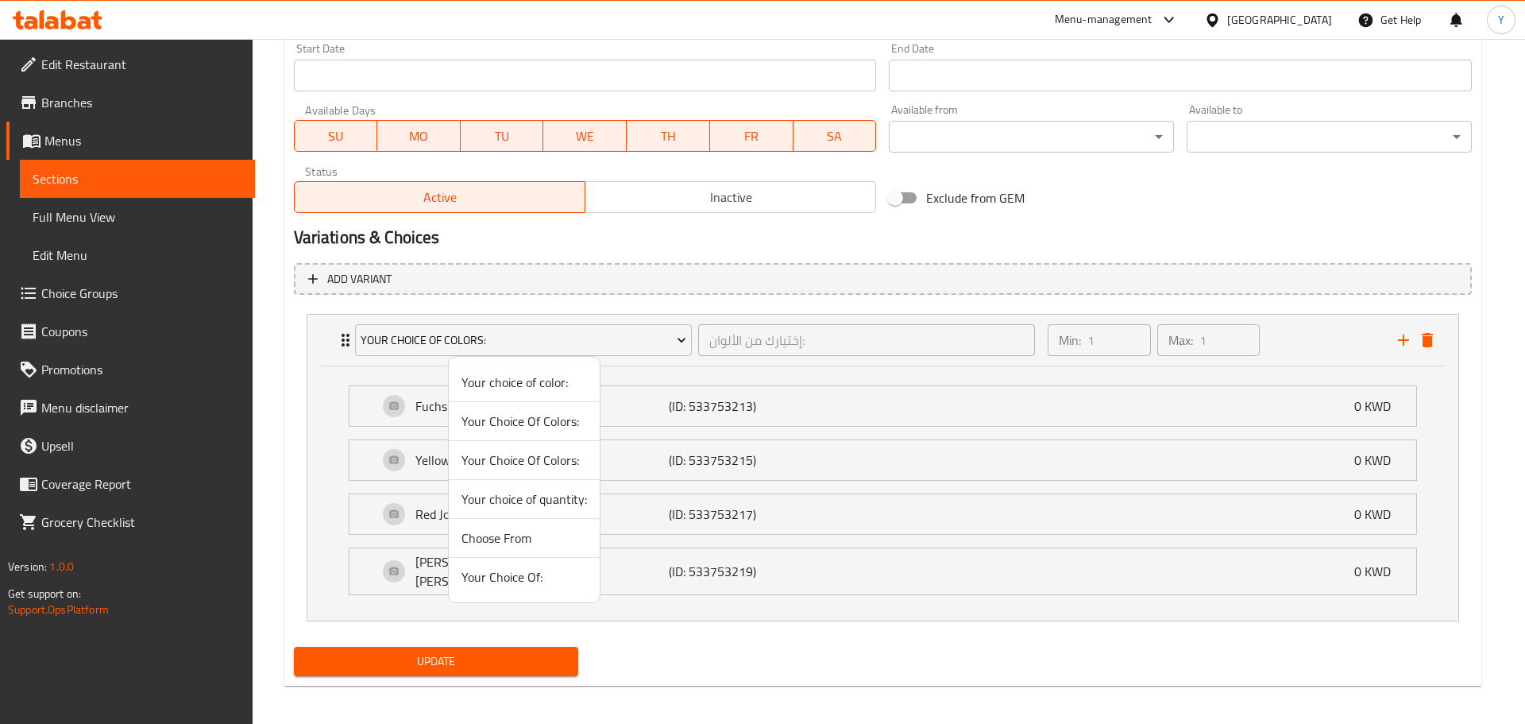
click at [502, 464] on span "Your Choice Of Colors:" at bounding box center [523, 459] width 125 height 19
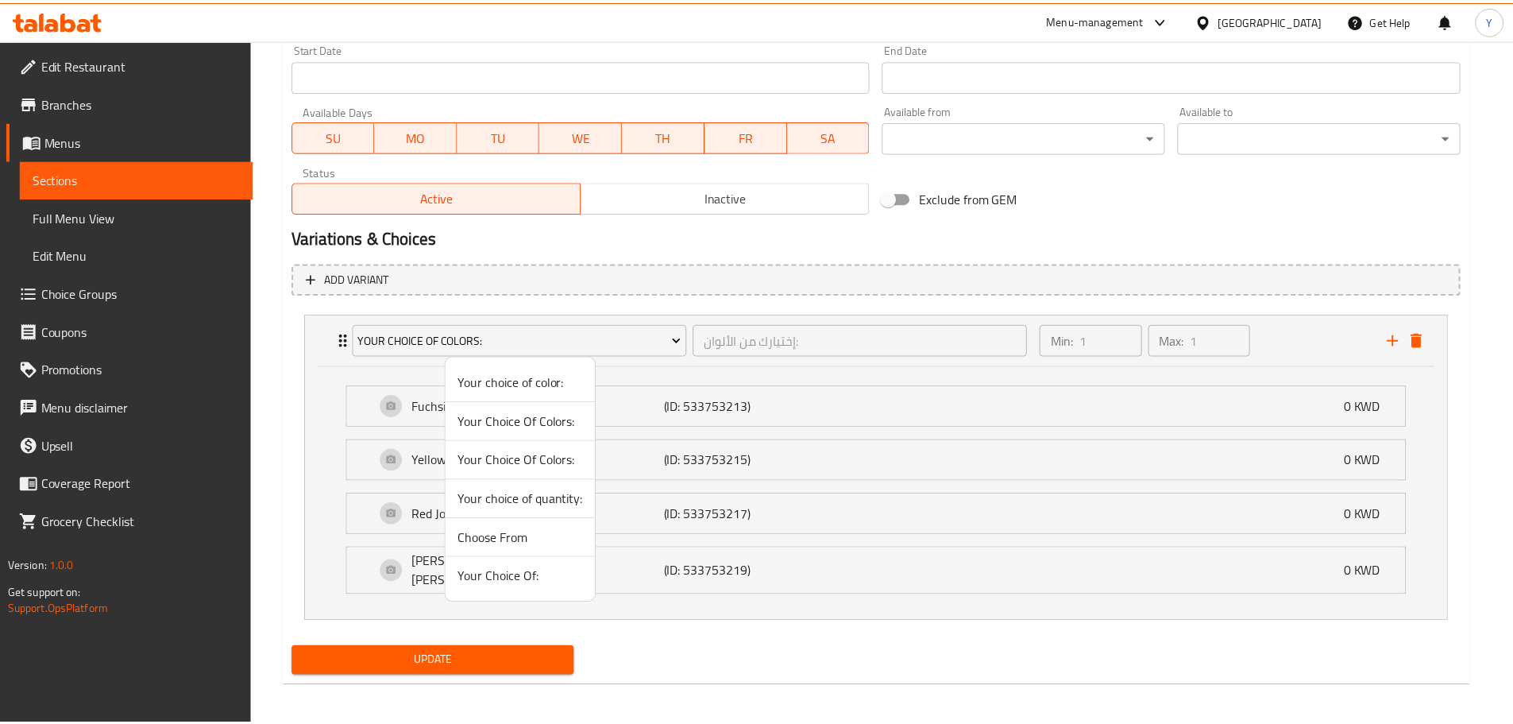
scroll to position [448, 0]
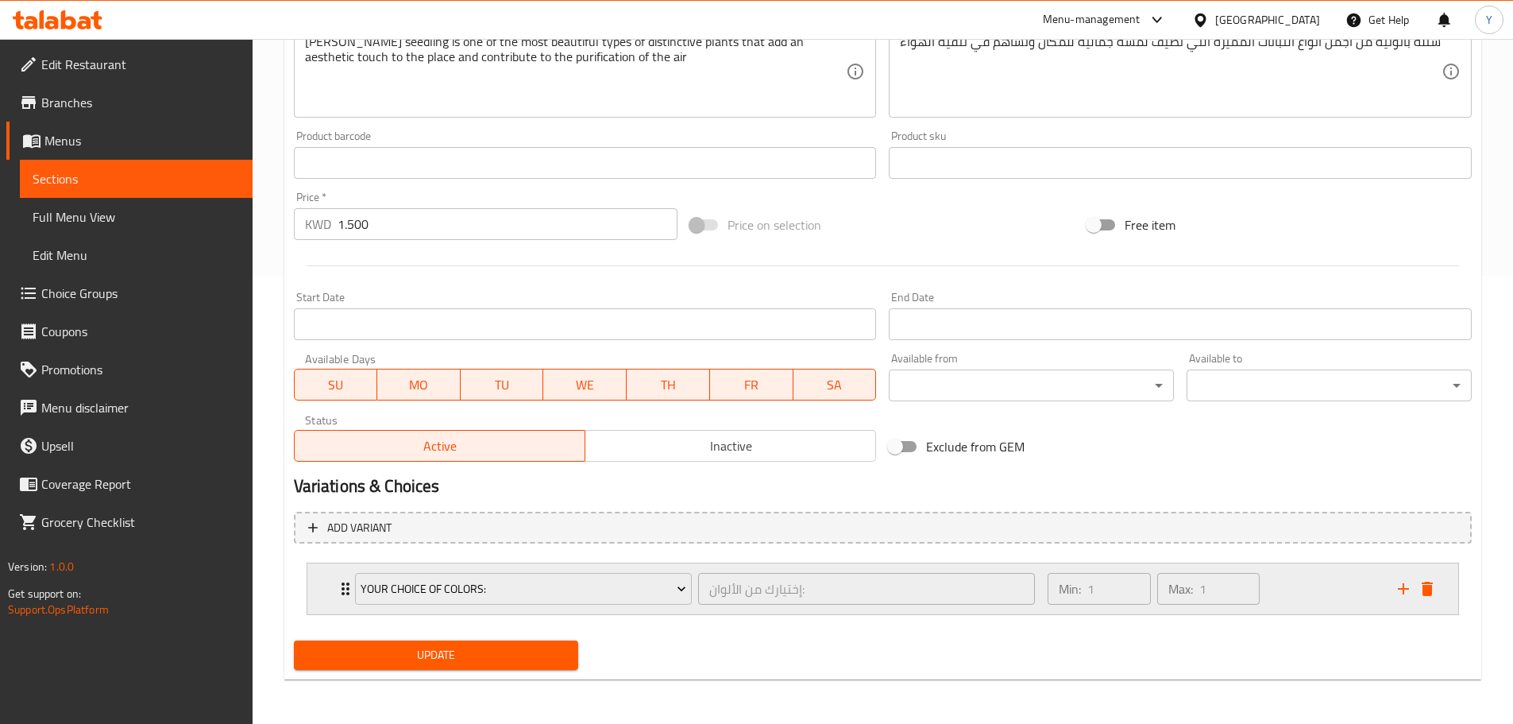
click at [345, 595] on div "Your Choice Of Colors: إختيارك من الألوان: ​" at bounding box center [695, 588] width 700 height 51
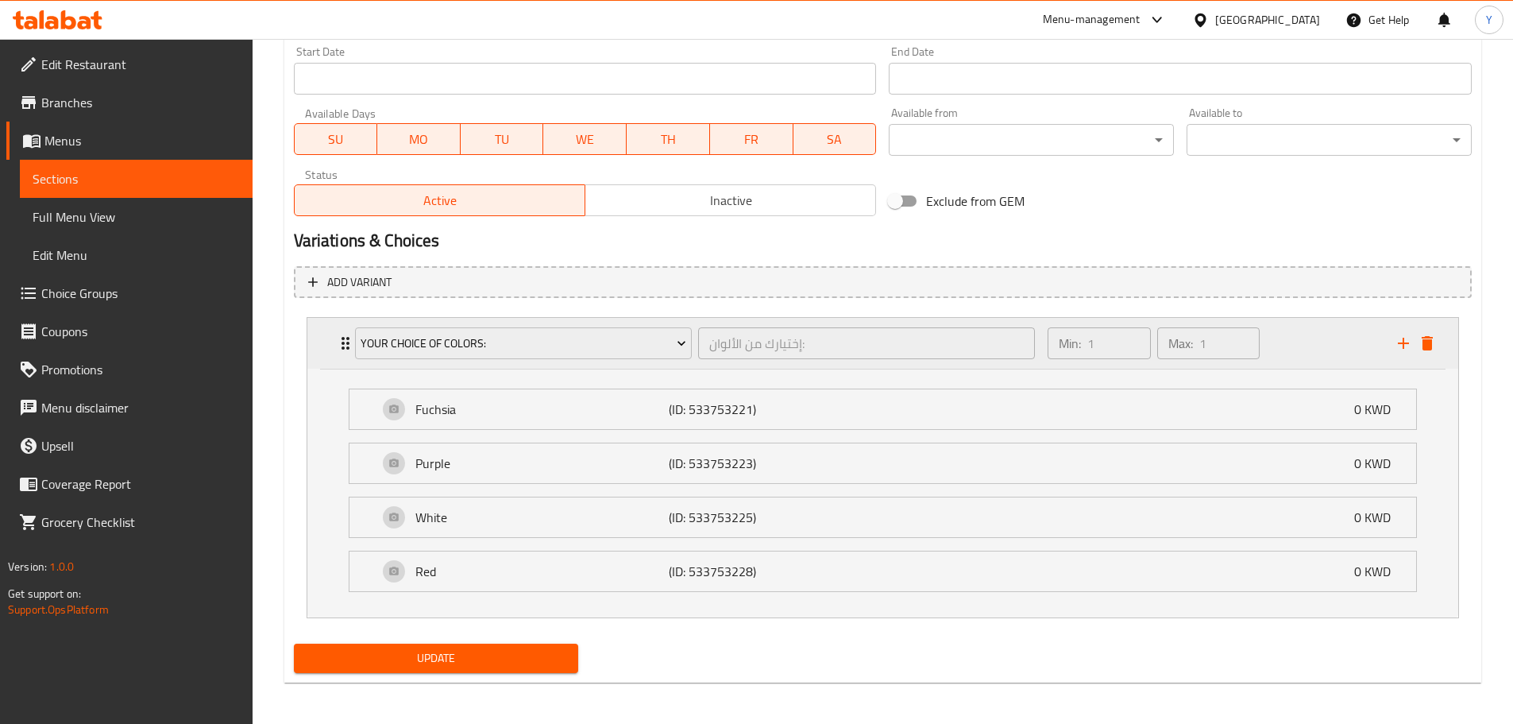
scroll to position [697, 0]
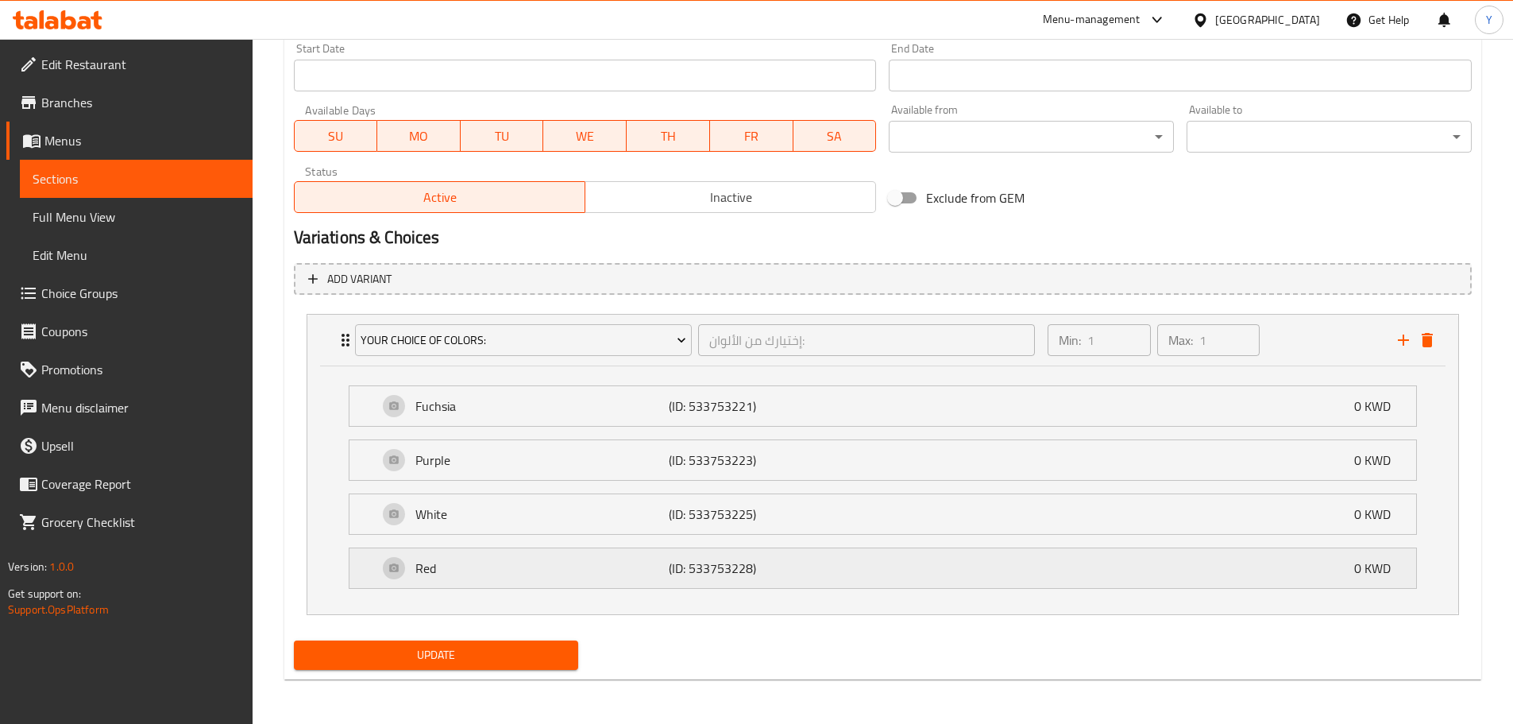
click at [473, 576] on p "Red" at bounding box center [542, 567] width 254 height 19
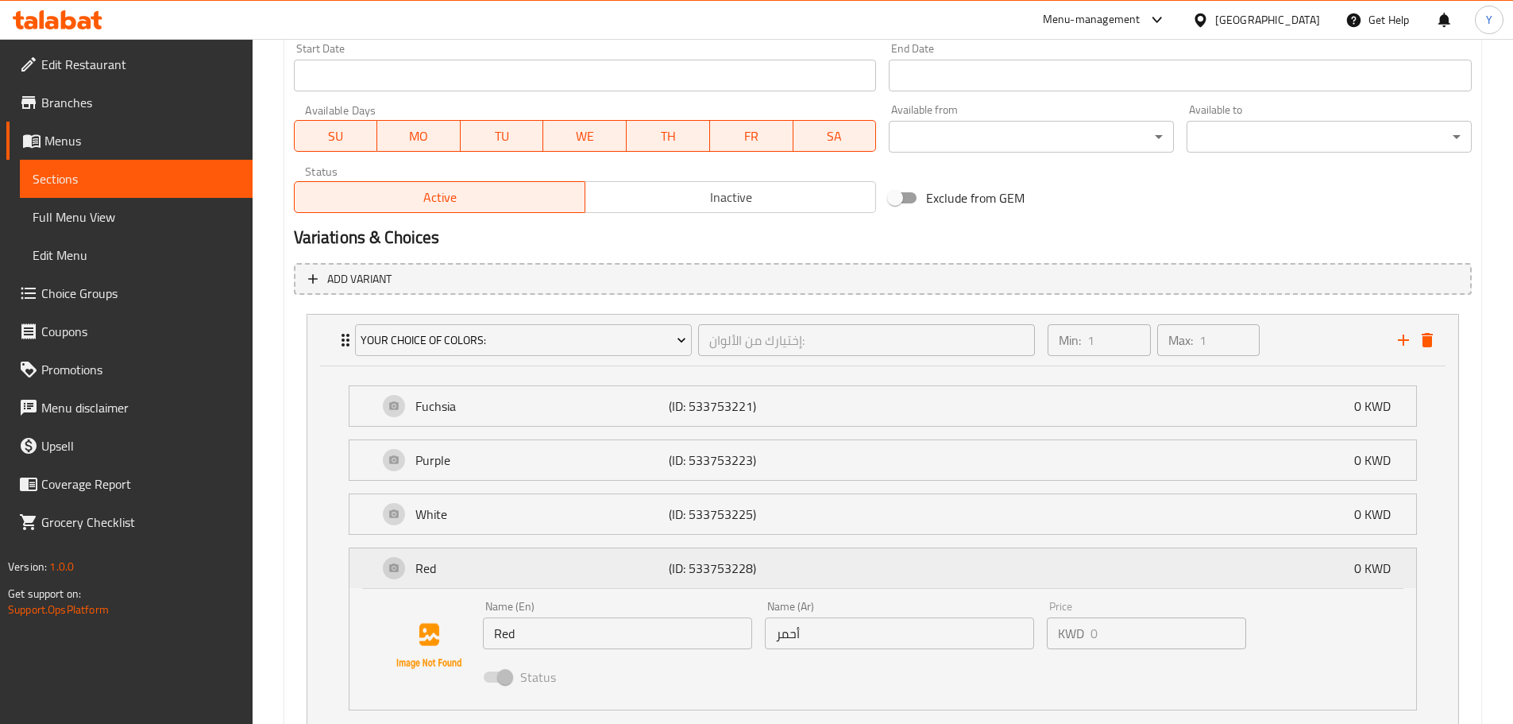
click at [473, 576] on p "Red" at bounding box center [542, 567] width 254 height 19
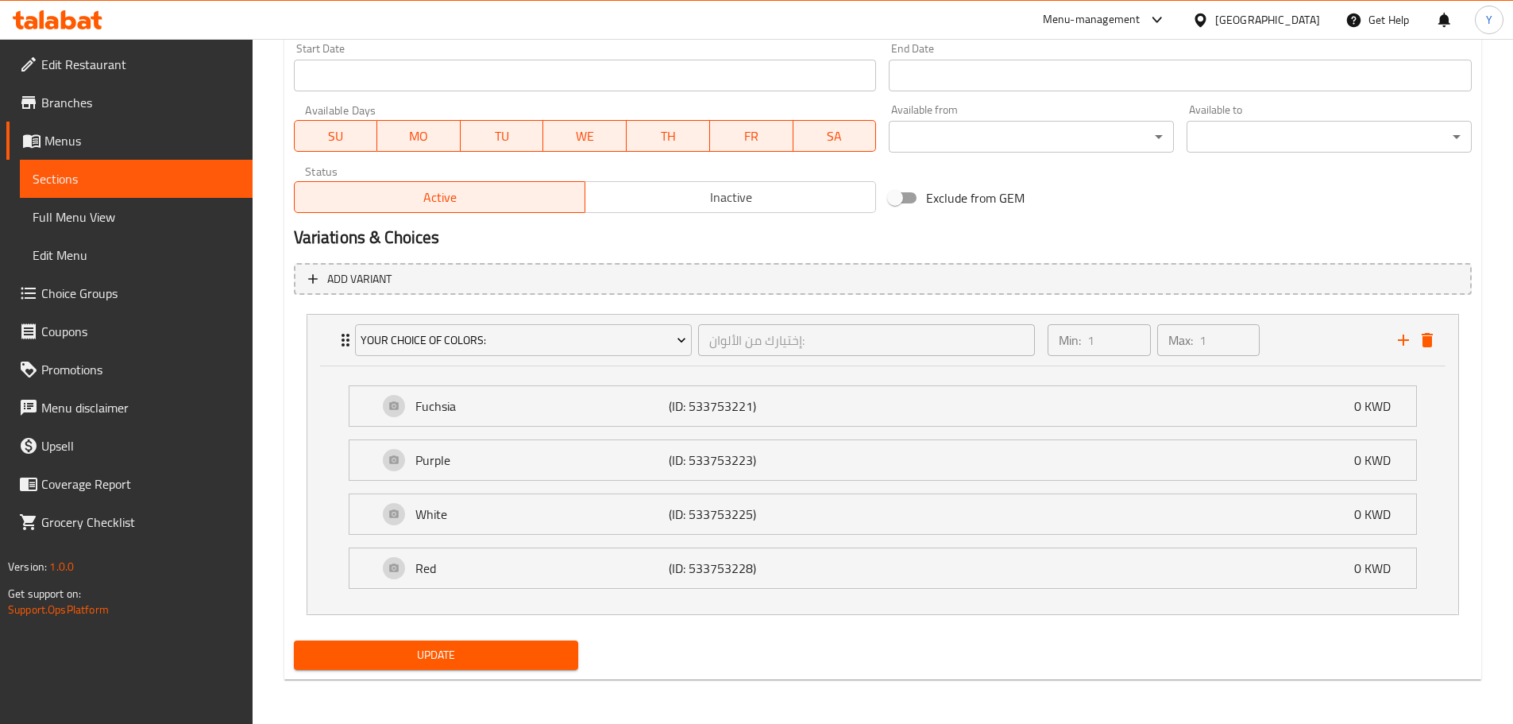
click at [473, 667] on button "Update" at bounding box center [436, 654] width 285 height 29
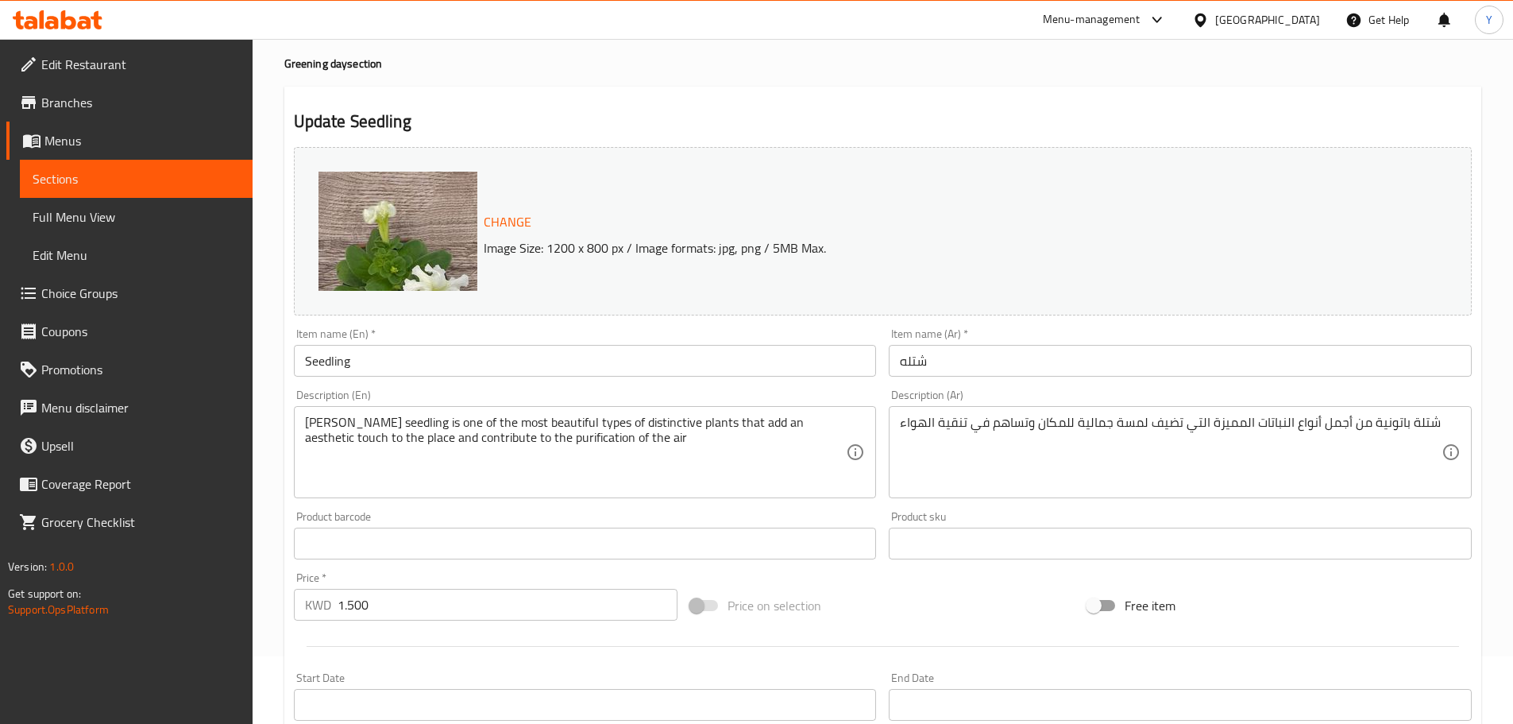
scroll to position [0, 0]
